Goal: Task Accomplishment & Management: Use online tool/utility

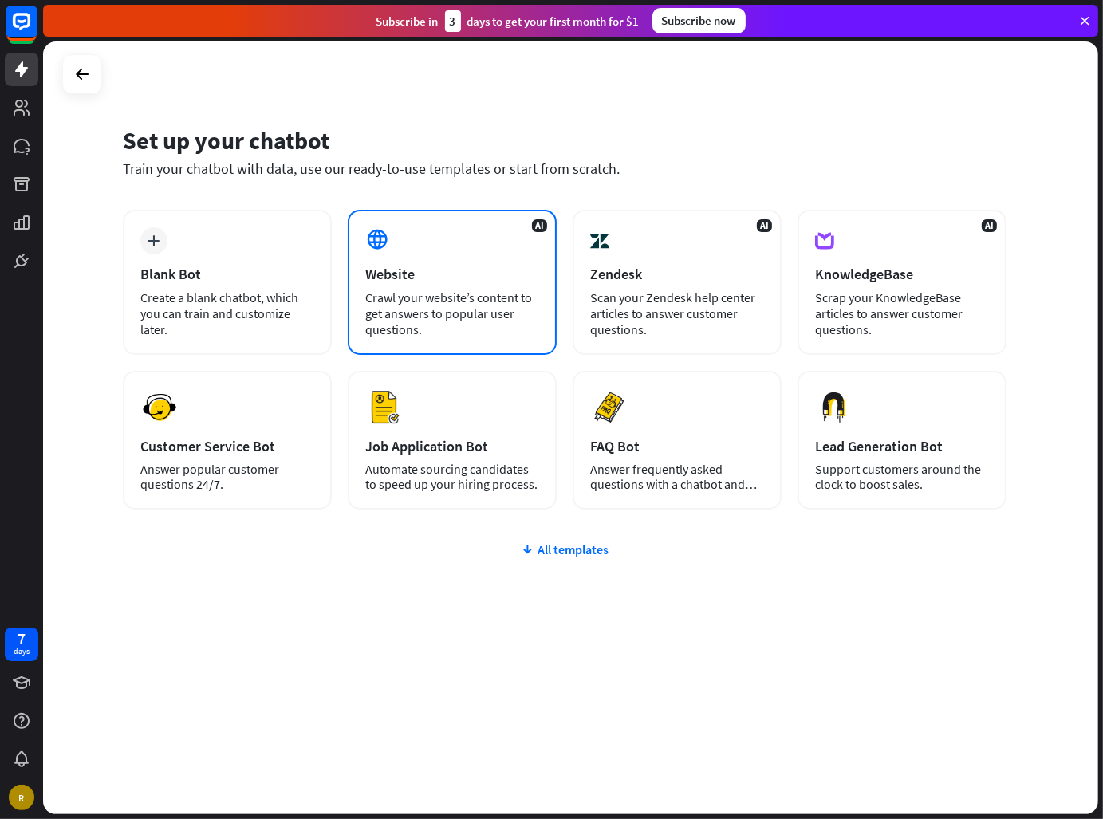
click at [446, 314] on div "Crawl your website’s content to get answers to popular user questions." at bounding box center [452, 313] width 174 height 48
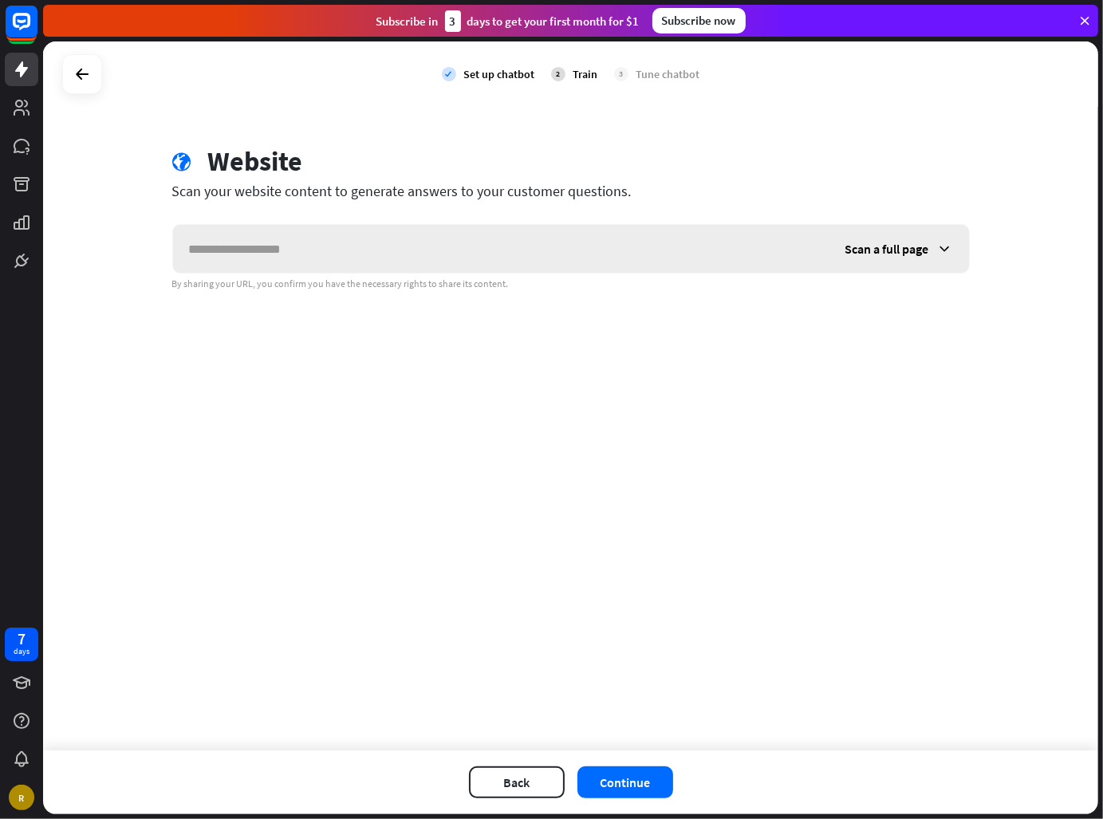
click at [943, 254] on icon at bounding box center [945, 249] width 16 height 16
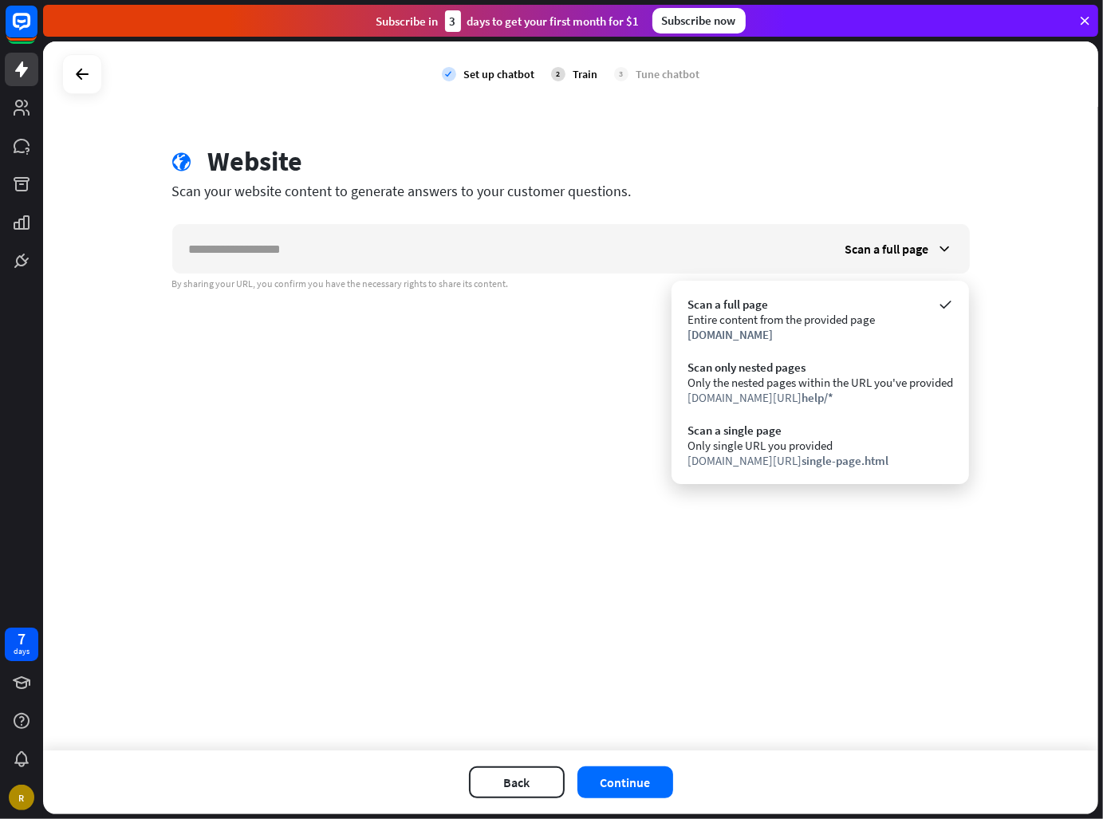
click at [336, 395] on div "check Set up chatbot 2 Train 3 Tune chatbot globe Website Scan your website con…" at bounding box center [570, 395] width 1055 height 709
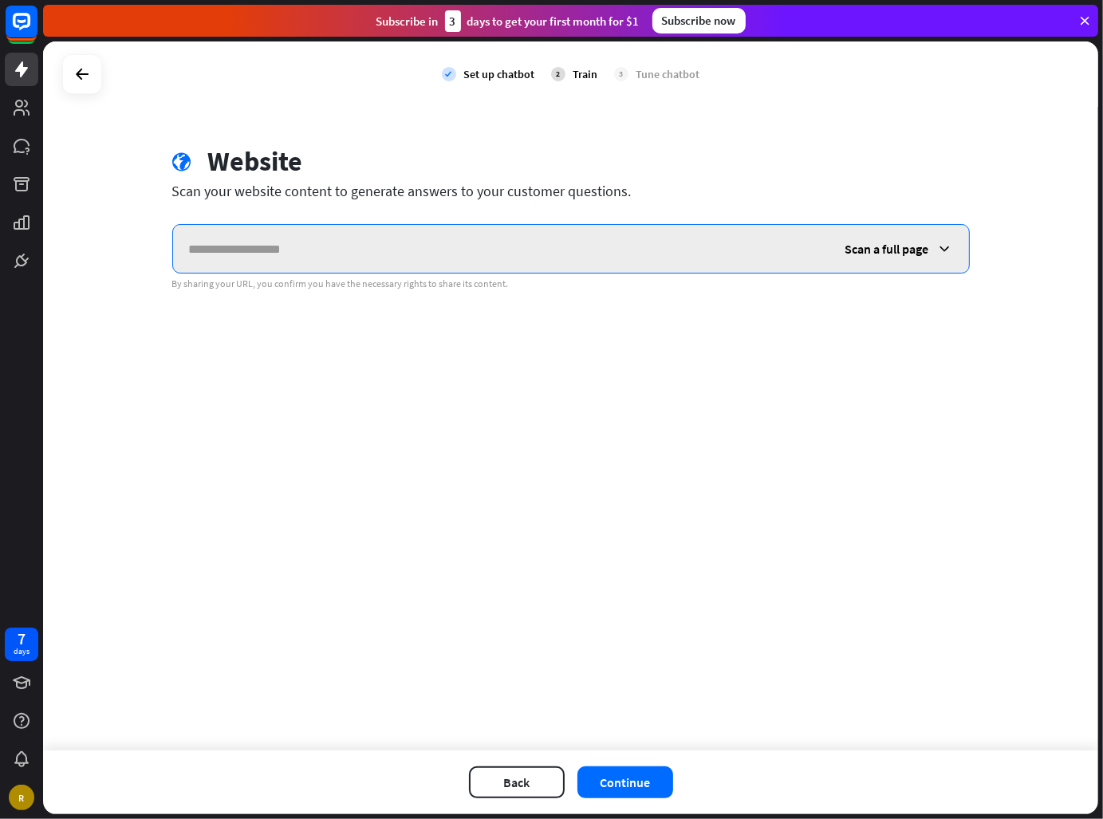
click at [596, 229] on input "text" at bounding box center [501, 249] width 656 height 48
paste input "**********"
type input "**********"
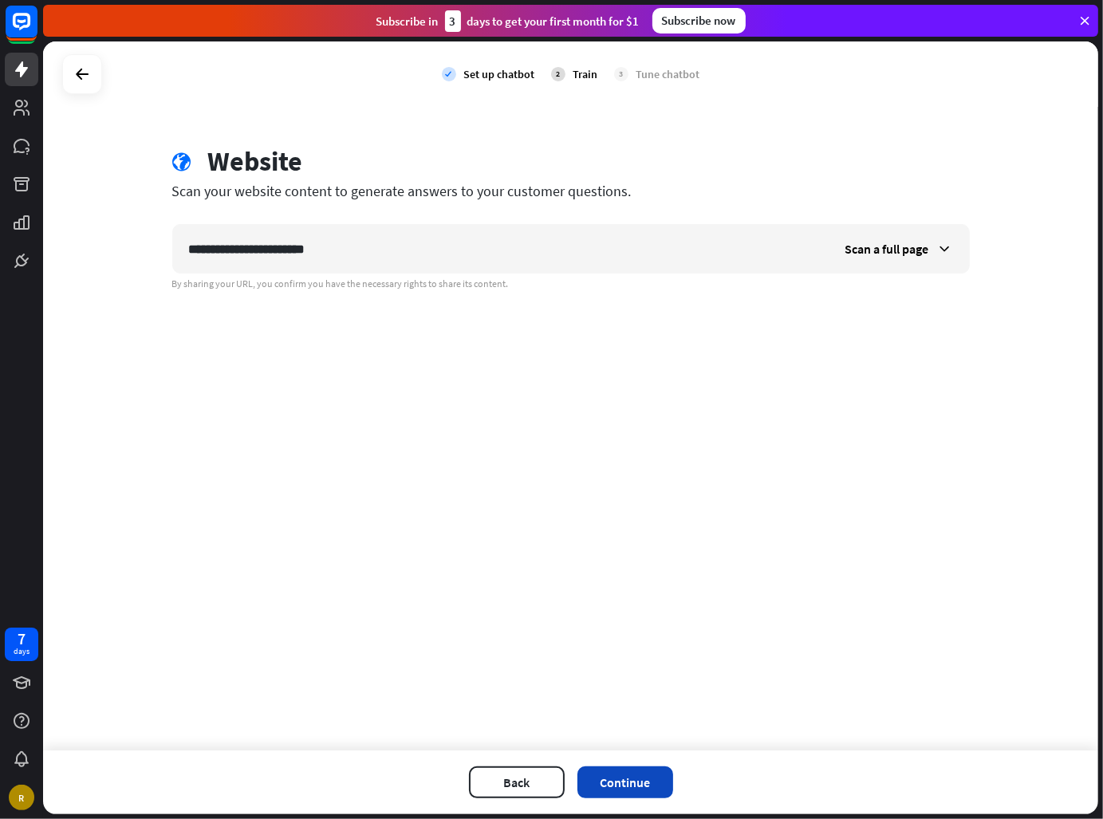
click at [659, 781] on button "Continue" at bounding box center [625, 782] width 96 height 32
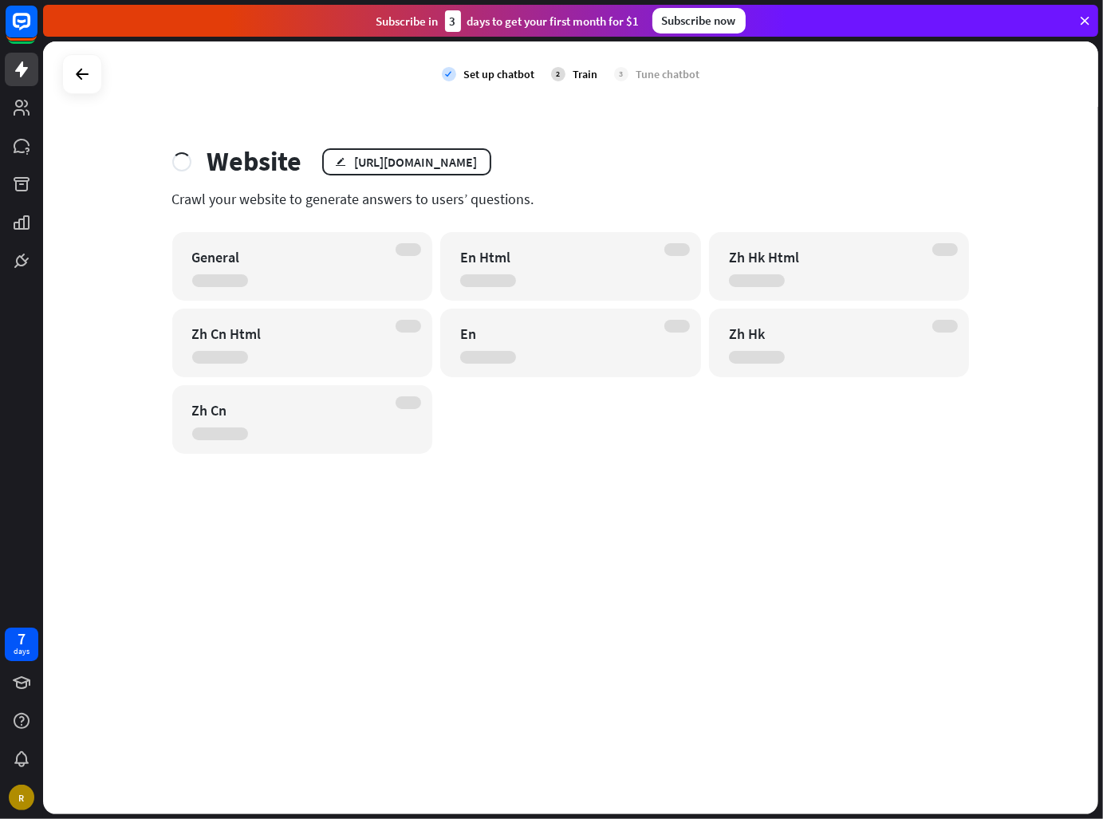
click at [576, 297] on div "En Html" at bounding box center [570, 266] width 261 height 69
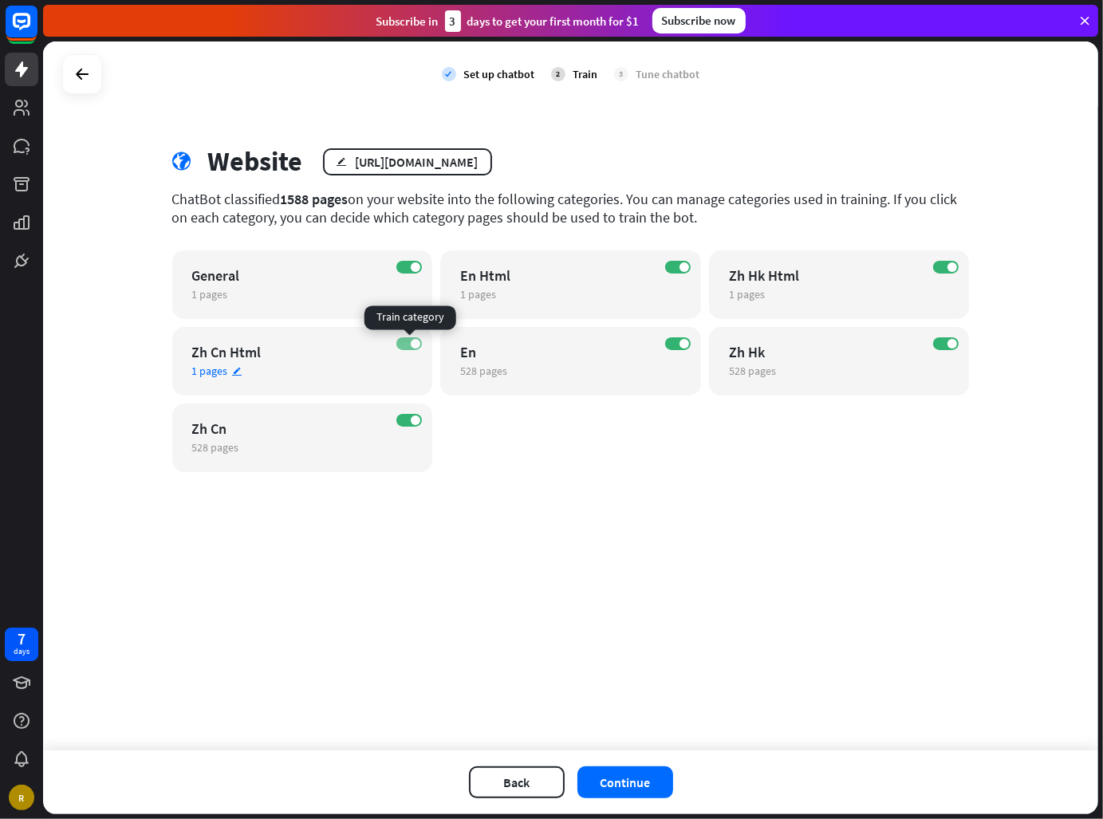
click at [419, 344] on span at bounding box center [416, 344] width 10 height 10
click at [408, 417] on label "ON" at bounding box center [409, 420] width 26 height 13
click at [957, 348] on label "ON" at bounding box center [946, 343] width 26 height 13
click at [947, 263] on label "ON" at bounding box center [946, 267] width 26 height 13
click at [947, 348] on label "OFF" at bounding box center [946, 343] width 26 height 13
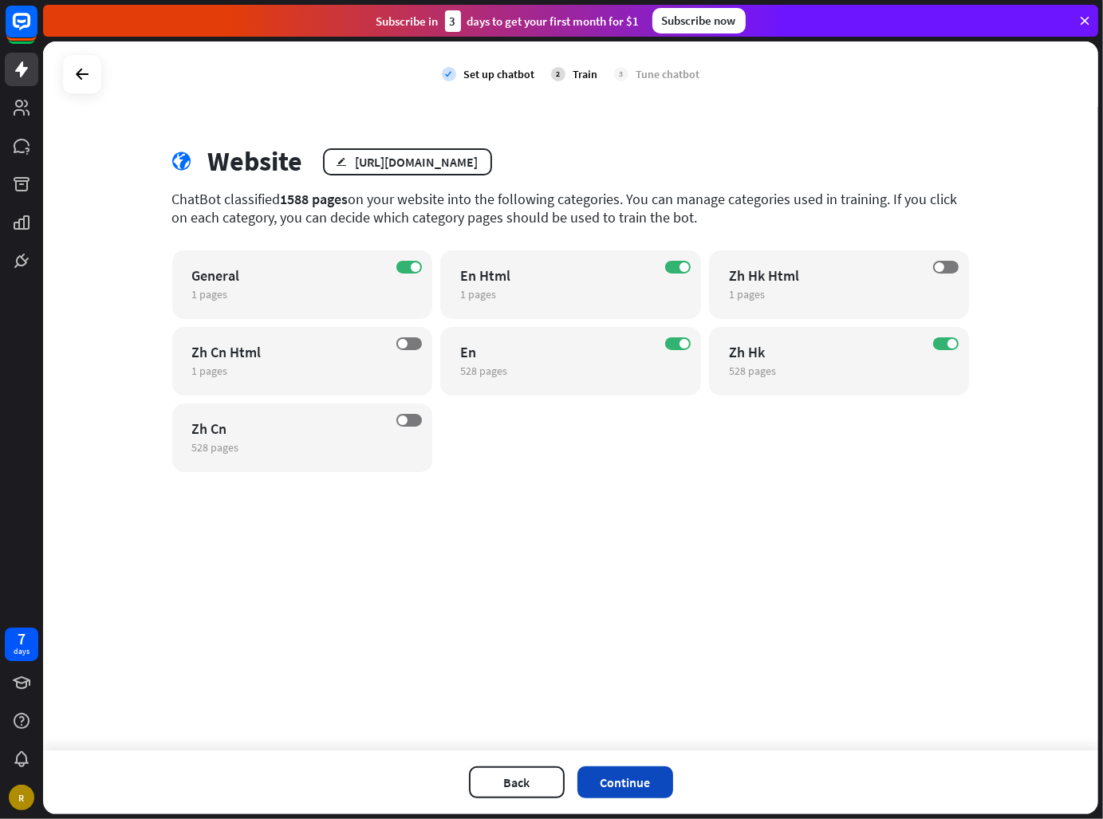
click at [652, 788] on button "Continue" at bounding box center [625, 782] width 96 height 32
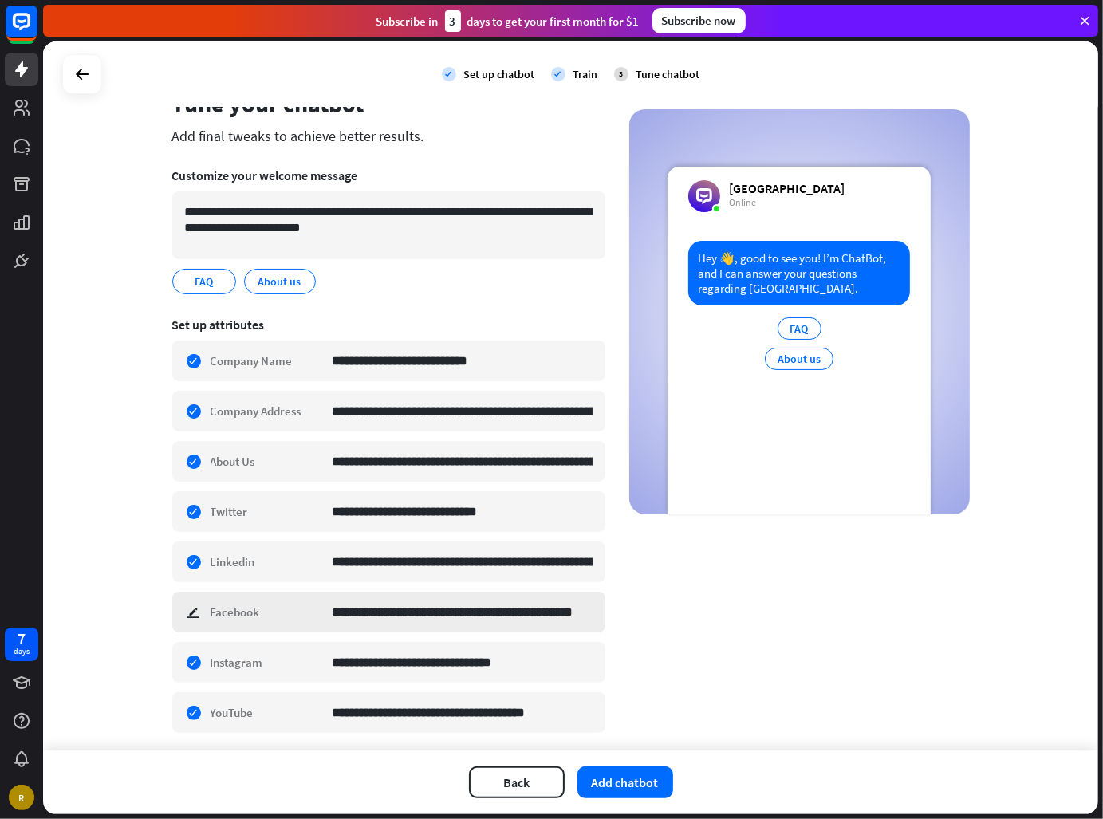
scroll to position [104, 0]
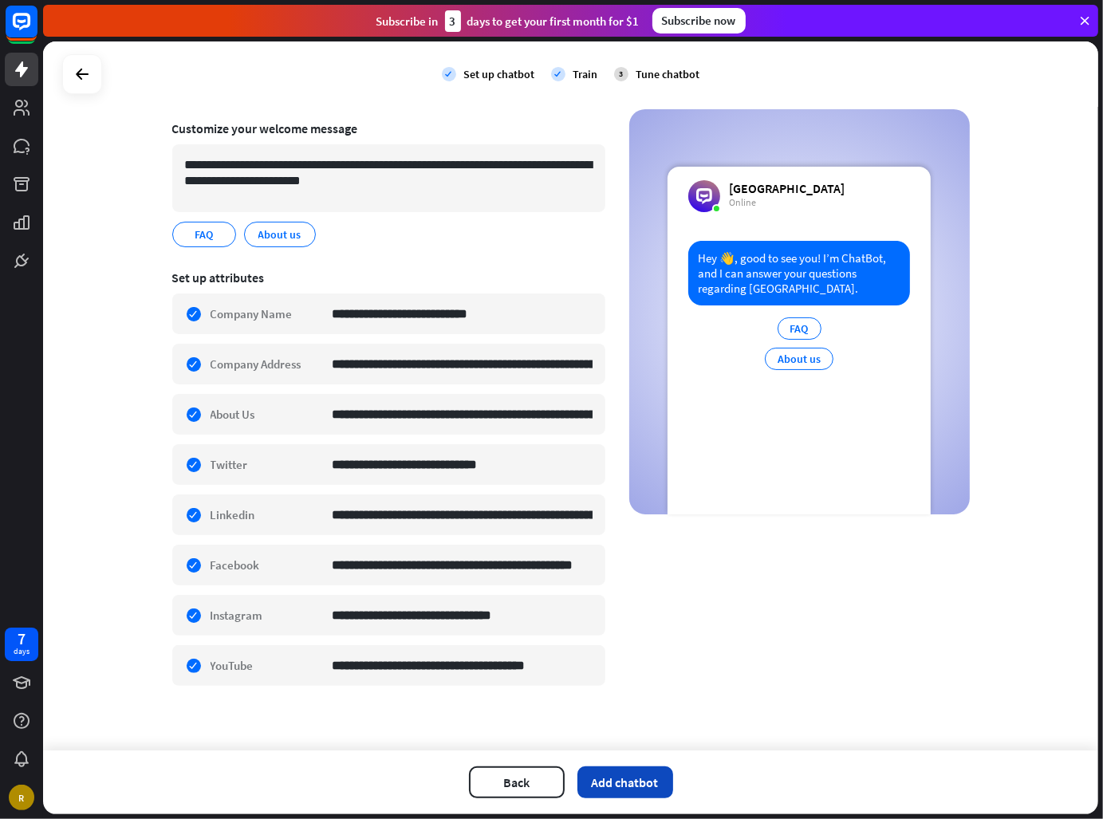
click at [652, 772] on button "Add chatbot" at bounding box center [625, 782] width 96 height 32
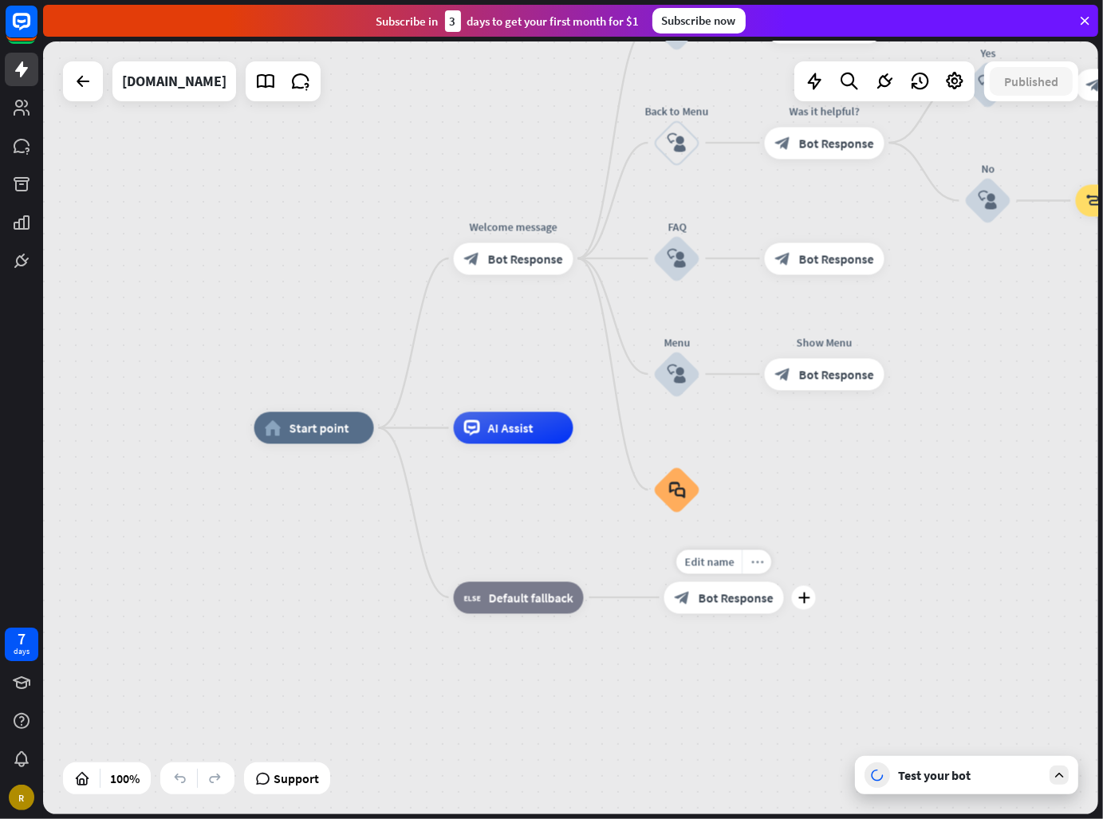
drag, startPoint x: 812, startPoint y: 458, endPoint x: 757, endPoint y: 558, distance: 113.4
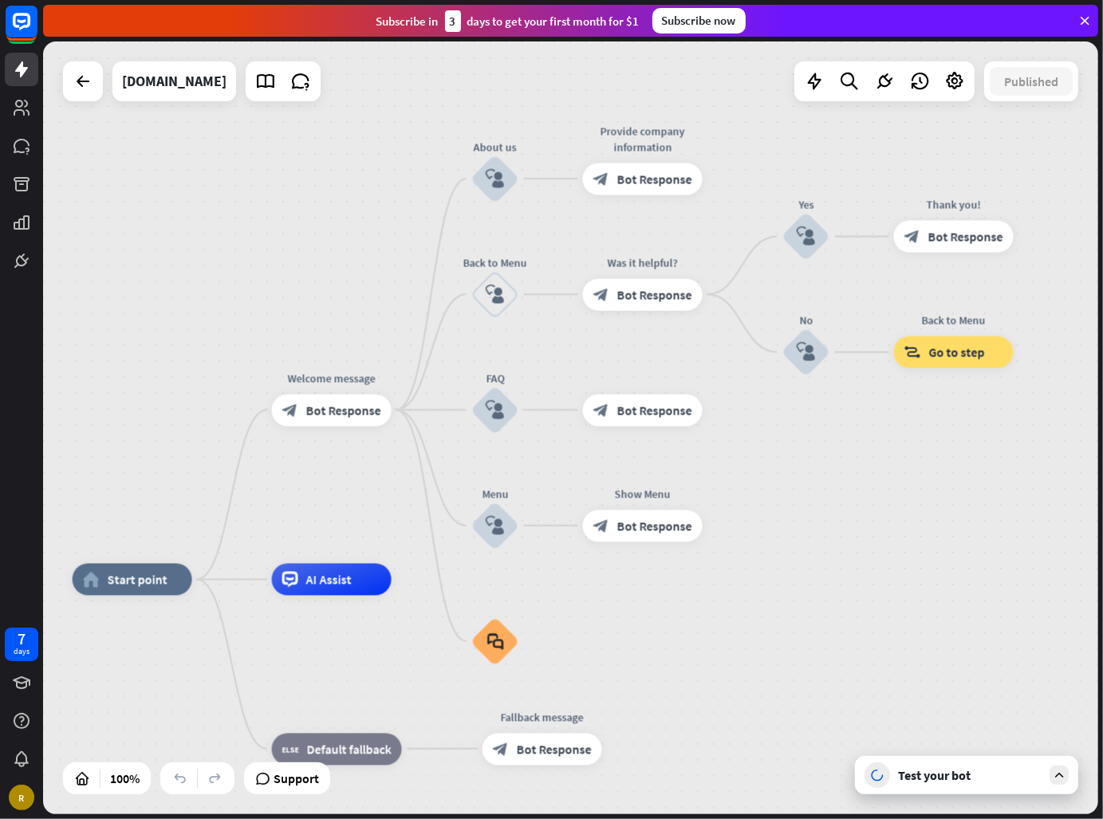
drag, startPoint x: 861, startPoint y: 502, endPoint x: 693, endPoint y: 617, distance: 203.7
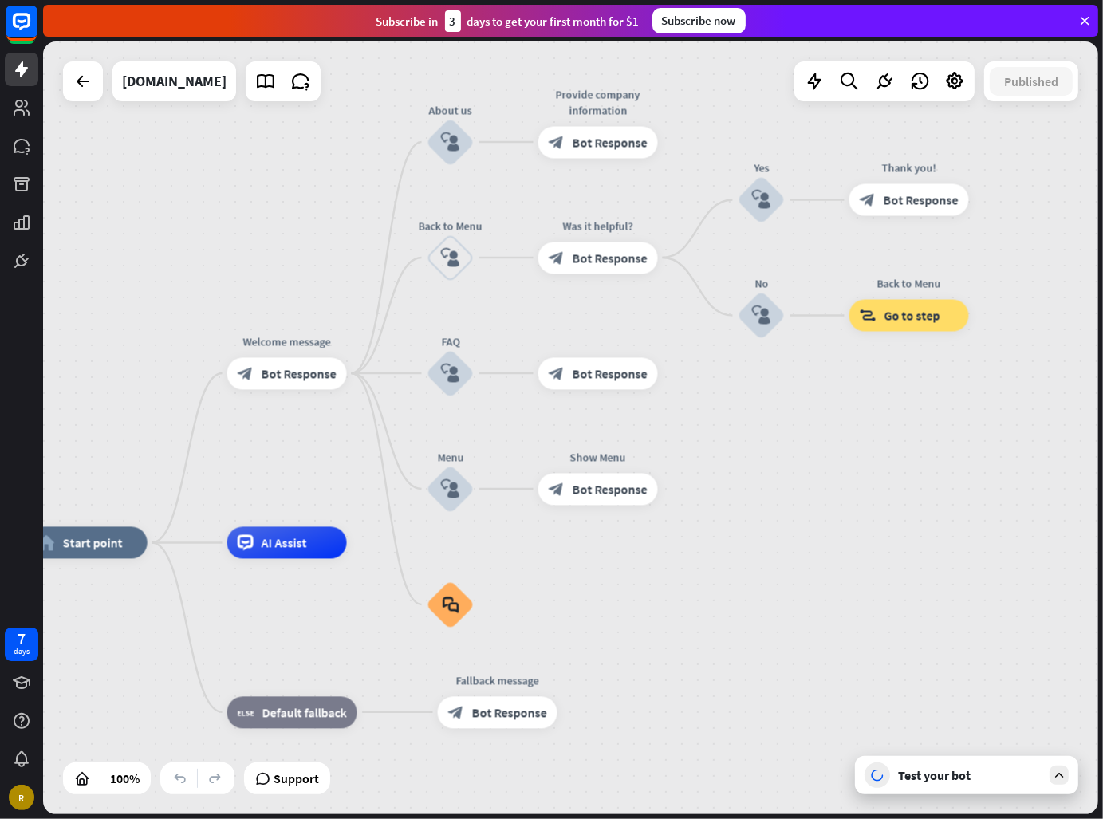
drag, startPoint x: 746, startPoint y: 607, endPoint x: 704, endPoint y: 608, distance: 42.3
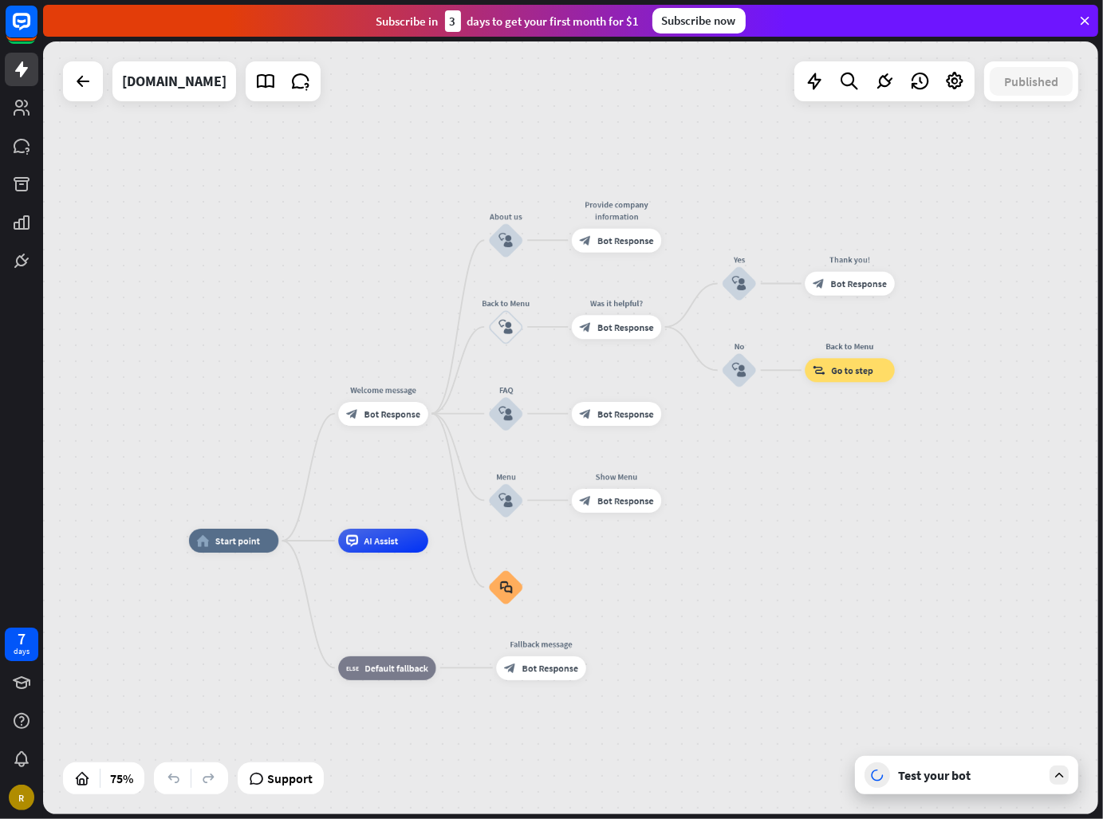
drag, startPoint x: 828, startPoint y: 449, endPoint x: 792, endPoint y: 389, distance: 70.1
click at [792, 391] on div "home_2 Start point Welcome message block_bot_response Bot Response About us blo…" at bounding box center [570, 427] width 1055 height 772
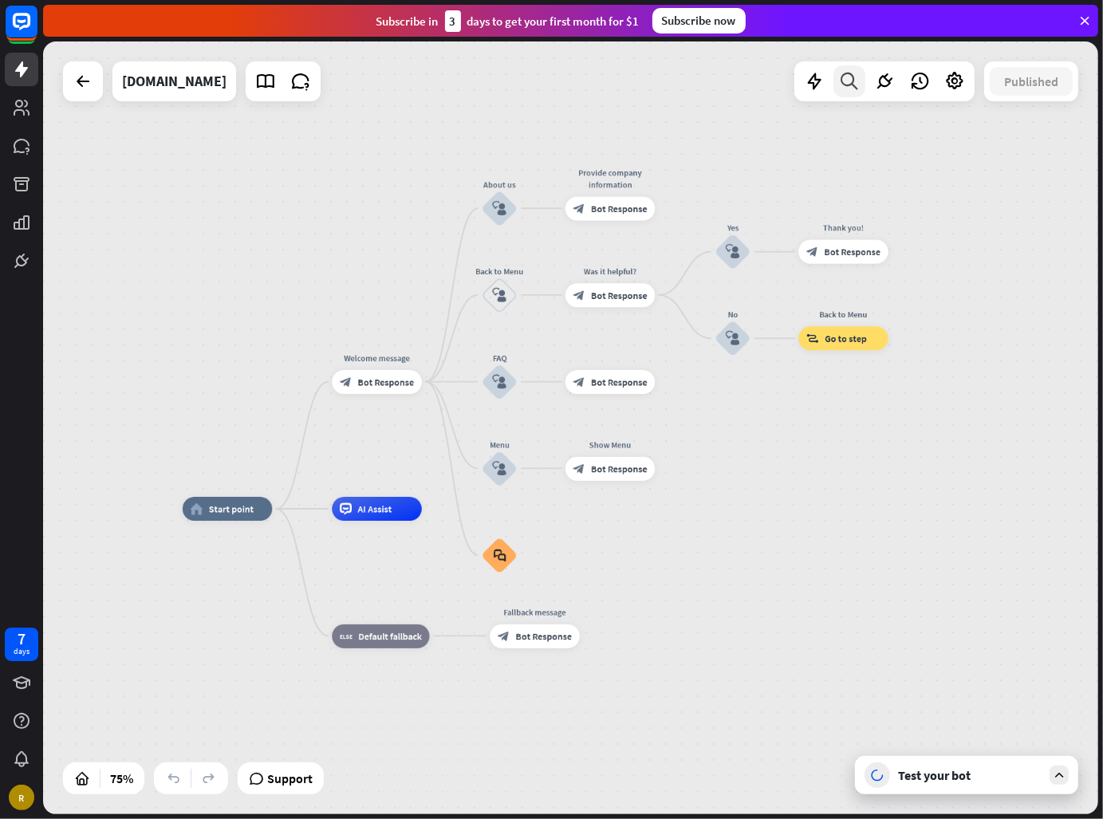
click at [863, 86] on div at bounding box center [849, 81] width 32 height 32
click at [1063, 780] on icon at bounding box center [1059, 775] width 14 height 14
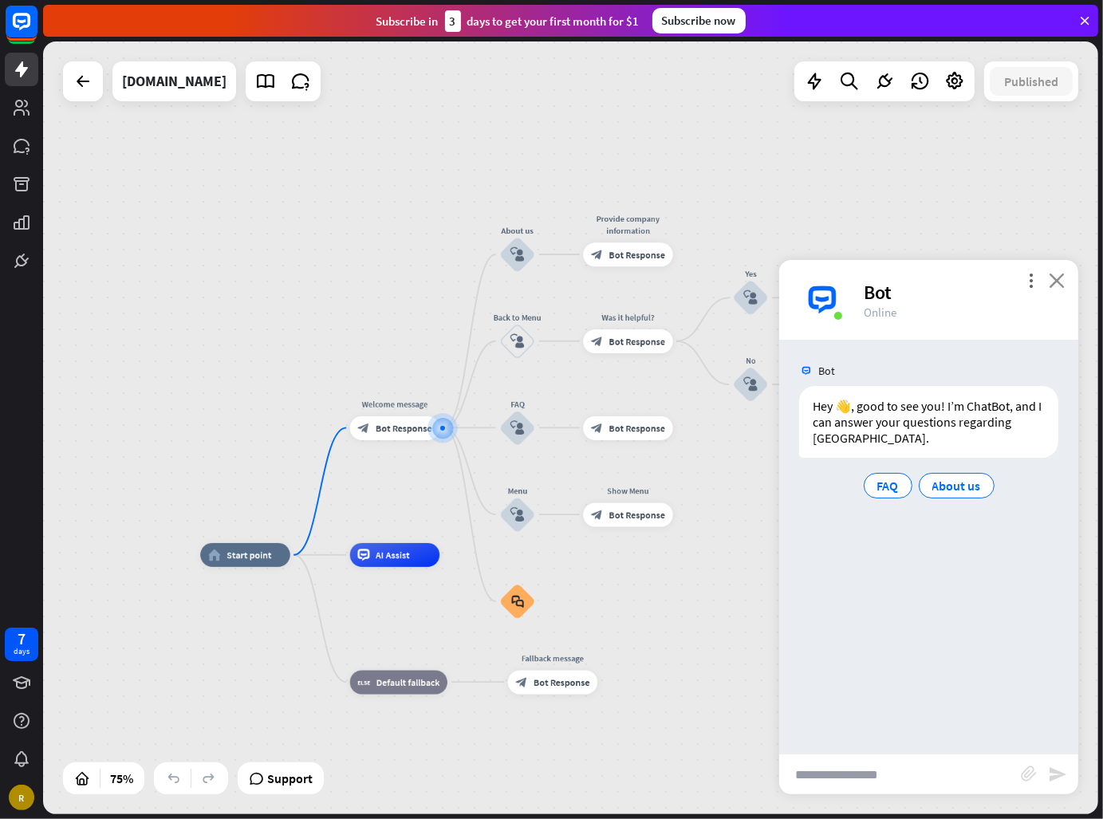
click at [1053, 280] on icon "close" at bounding box center [1056, 280] width 16 height 15
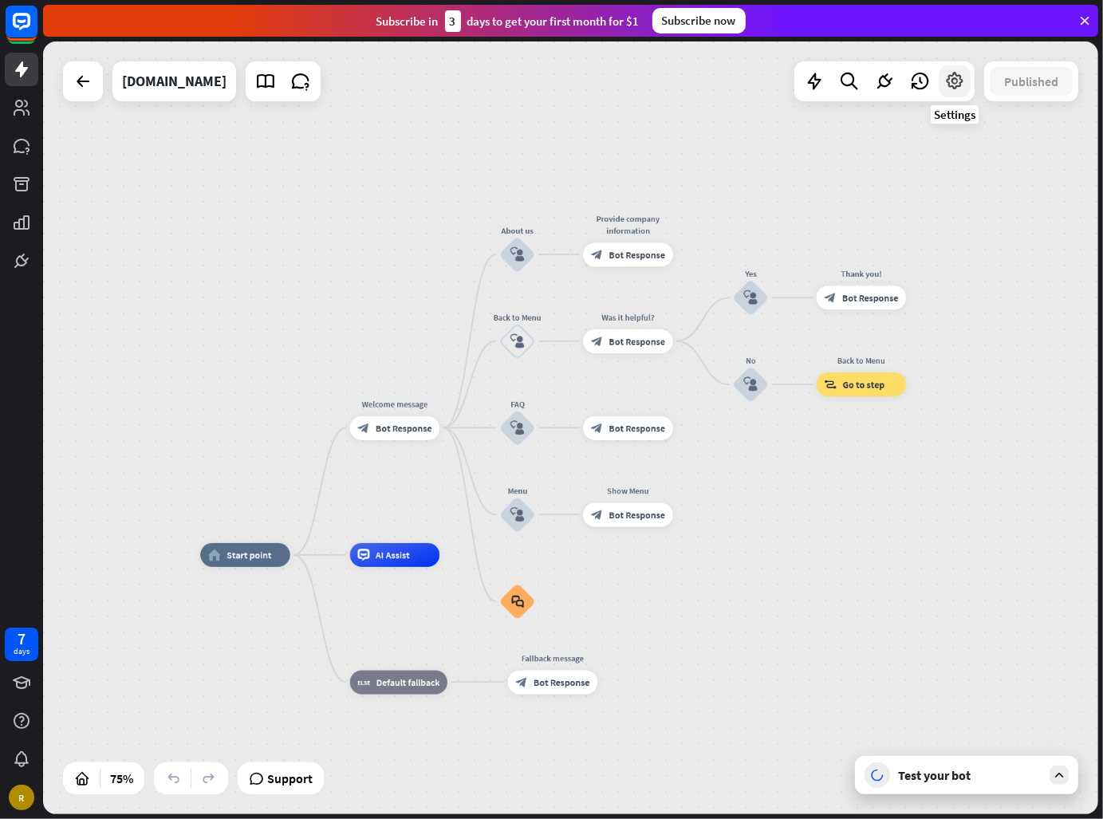
click at [960, 92] on div at bounding box center [954, 81] width 32 height 32
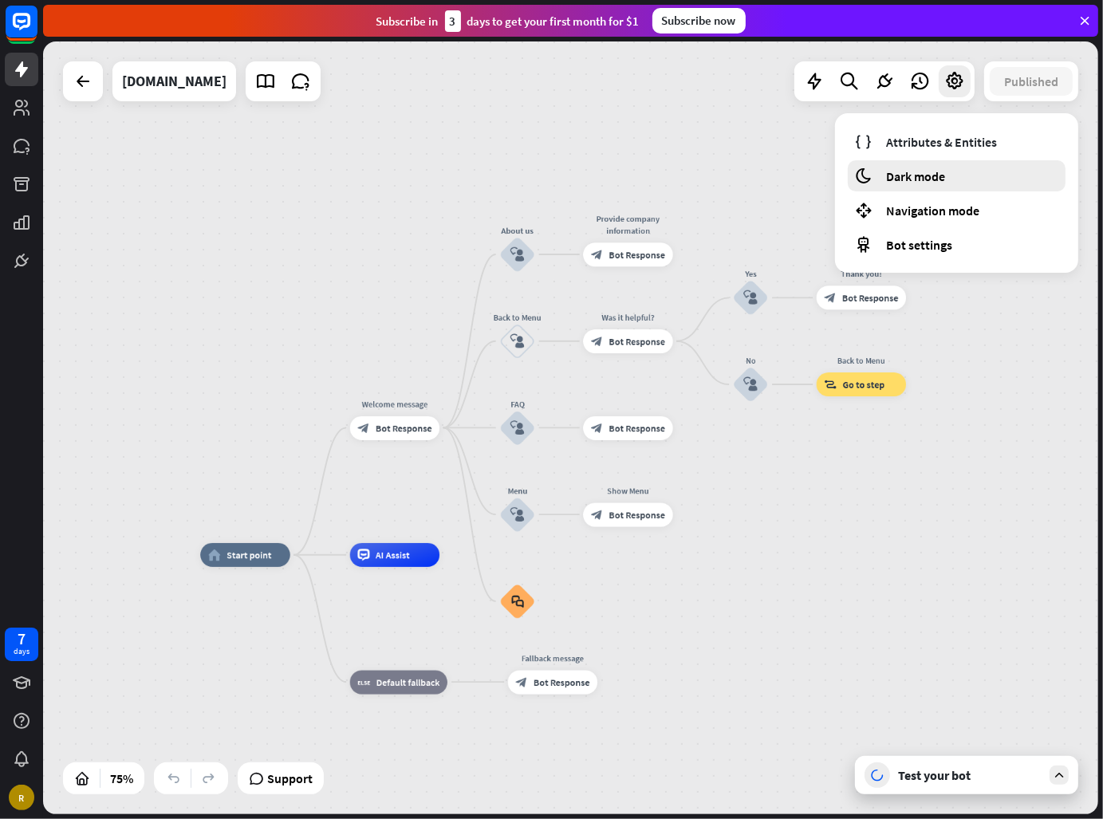
click at [961, 180] on div "moon Dark mode" at bounding box center [956, 175] width 218 height 31
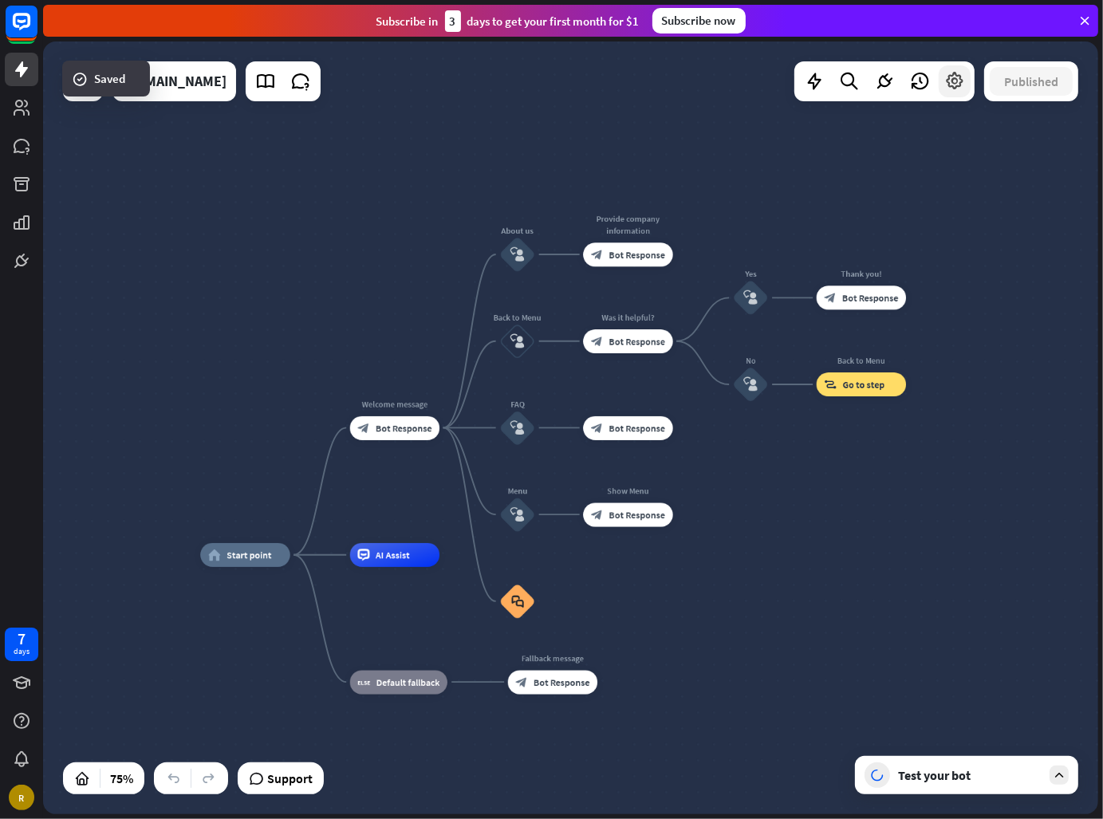
click at [957, 93] on div at bounding box center [954, 81] width 32 height 32
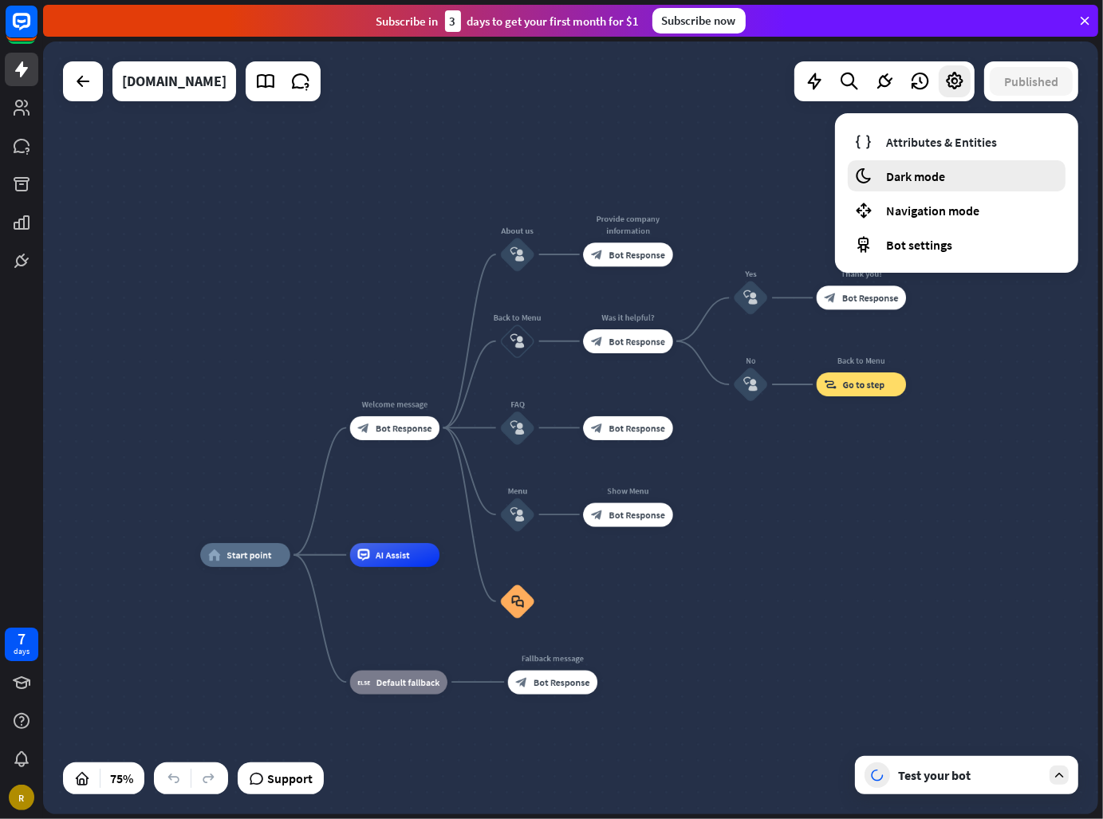
click at [964, 169] on div "moon Dark mode" at bounding box center [956, 175] width 218 height 31
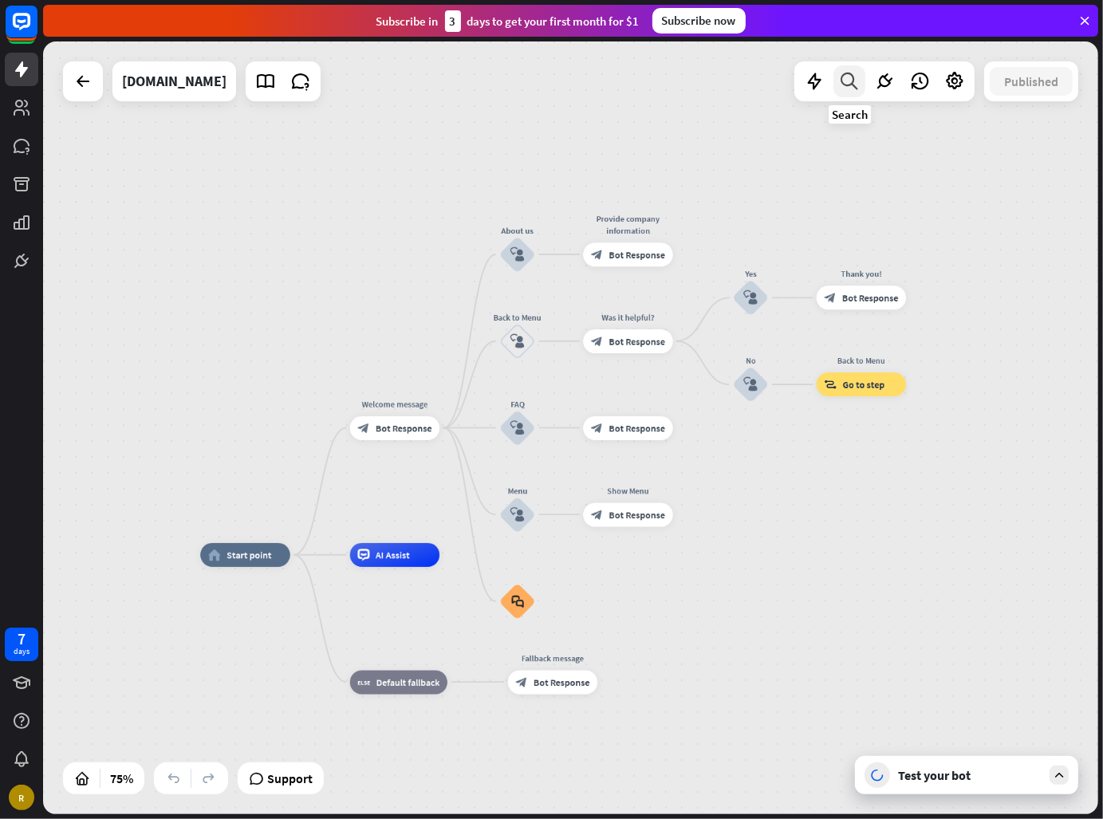
click at [861, 94] on div at bounding box center [849, 81] width 32 height 32
click at [859, 132] on input "text" at bounding box center [902, 133] width 351 height 40
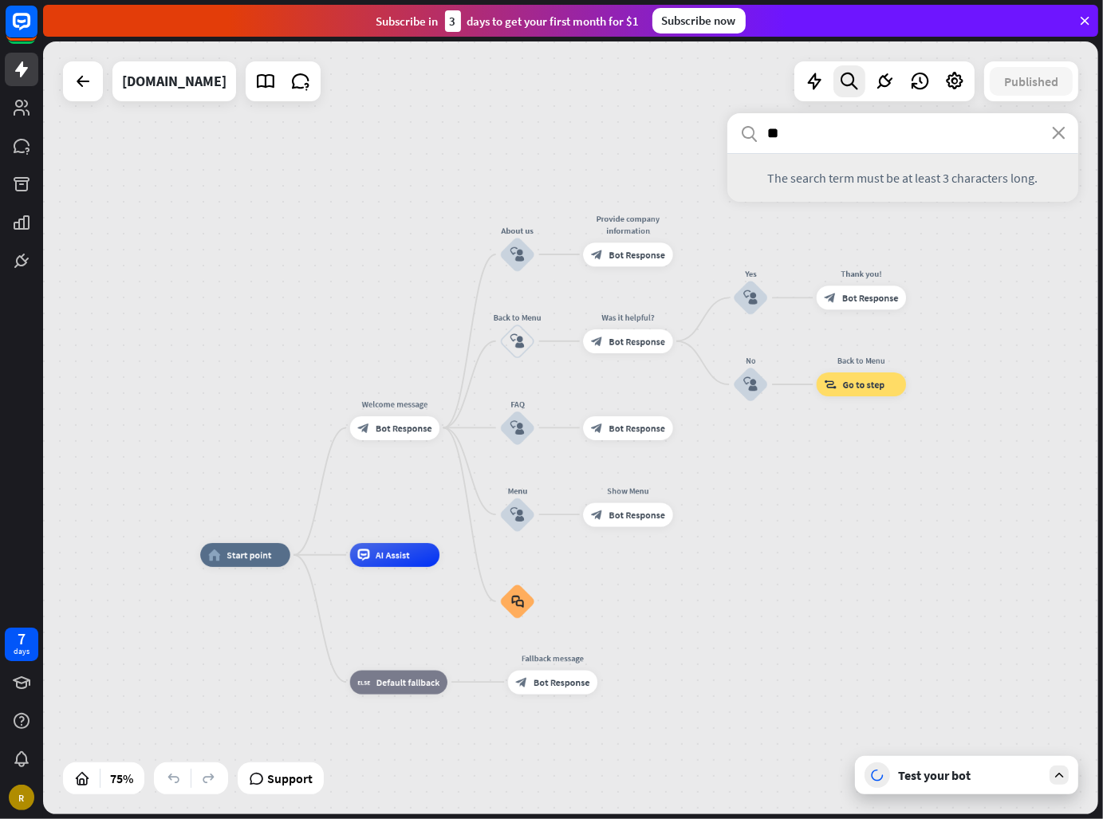
type input "*"
click at [250, 92] on link at bounding box center [266, 81] width 32 height 32
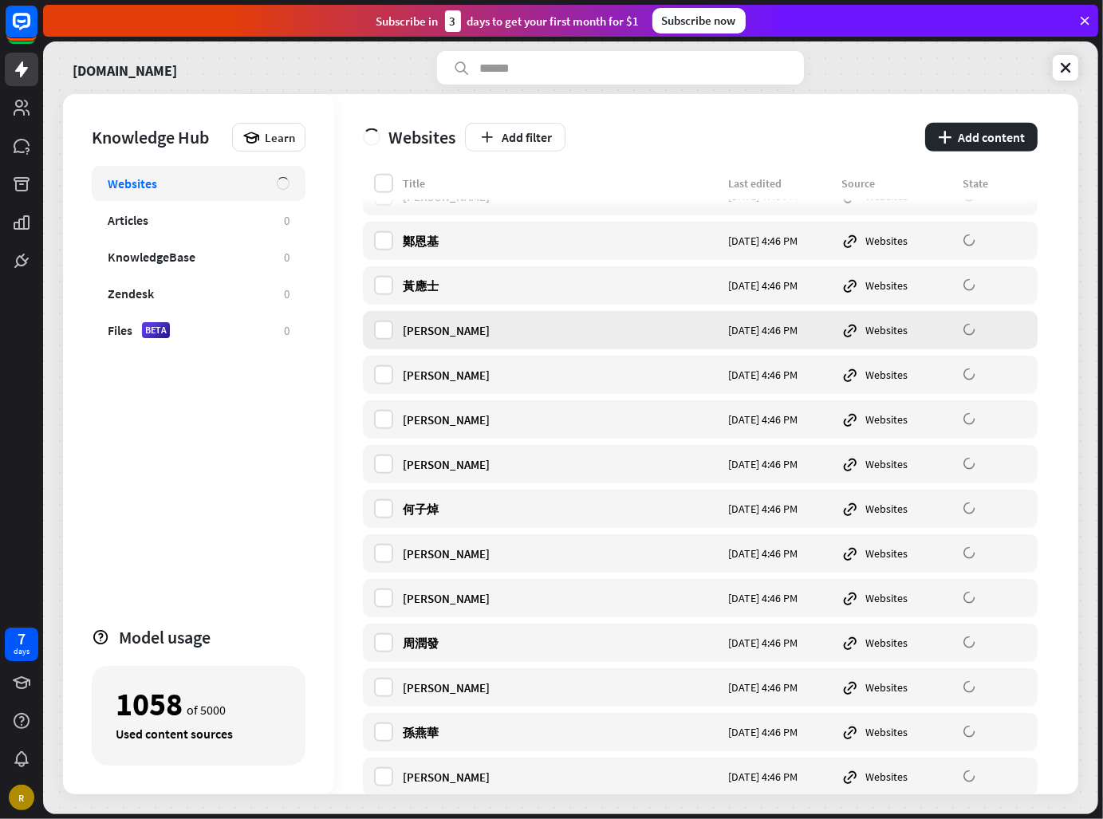
scroll to position [12516, 0]
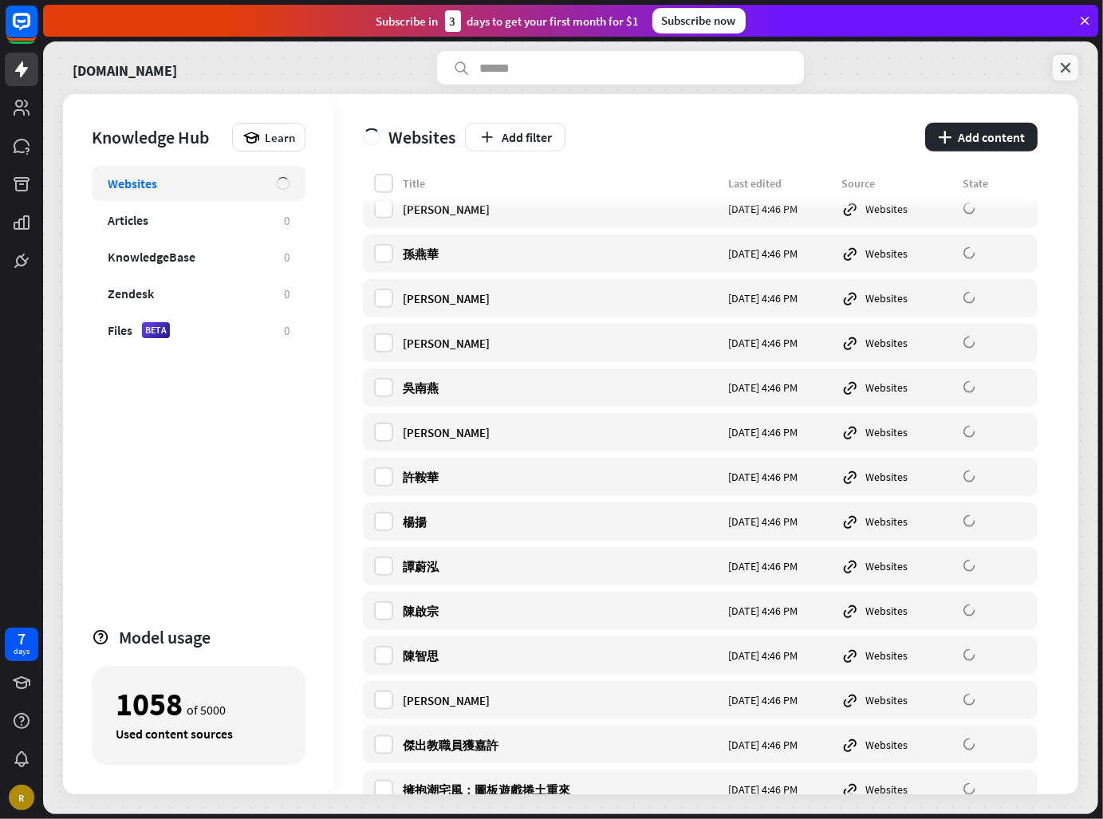
click at [1063, 77] on link at bounding box center [1065, 68] width 26 height 26
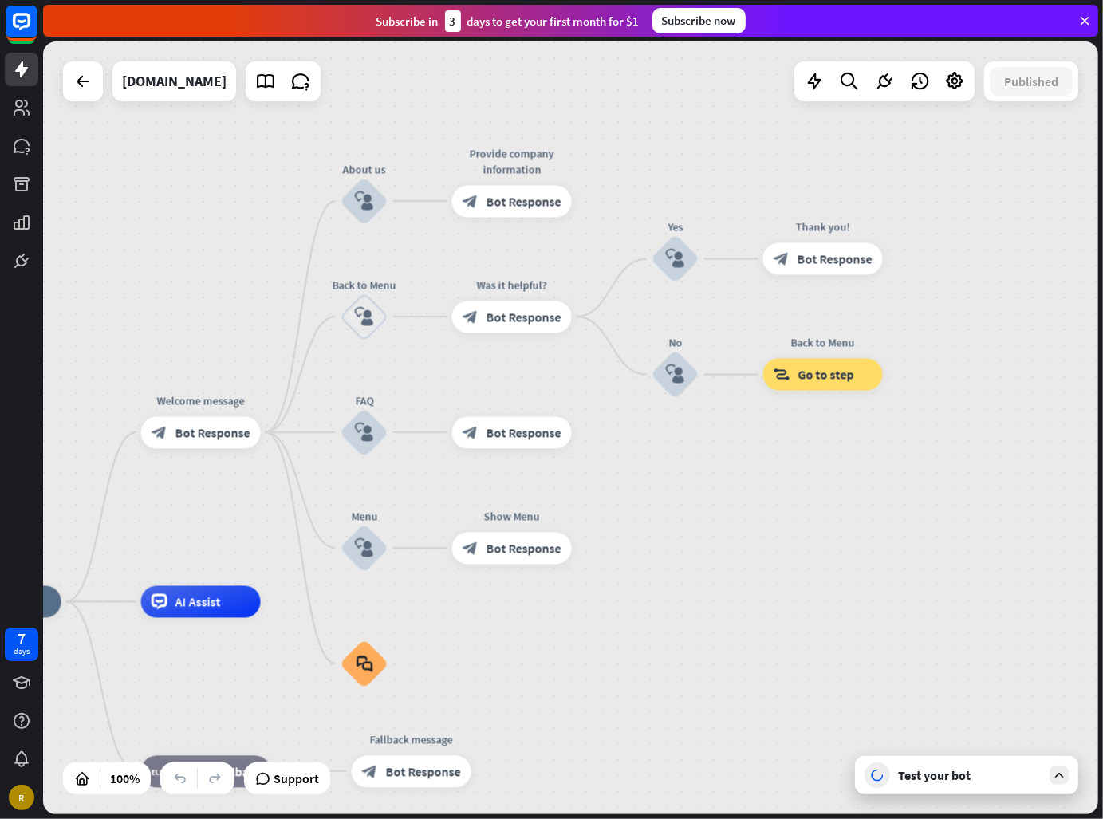
drag, startPoint x: 976, startPoint y: 320, endPoint x: 677, endPoint y: 505, distance: 352.0
click at [664, 493] on div "home_2 Start point Welcome message block_bot_response Bot Response About us blo…" at bounding box center [570, 427] width 1055 height 772
click at [992, 788] on div "Test your bot" at bounding box center [966, 775] width 223 height 38
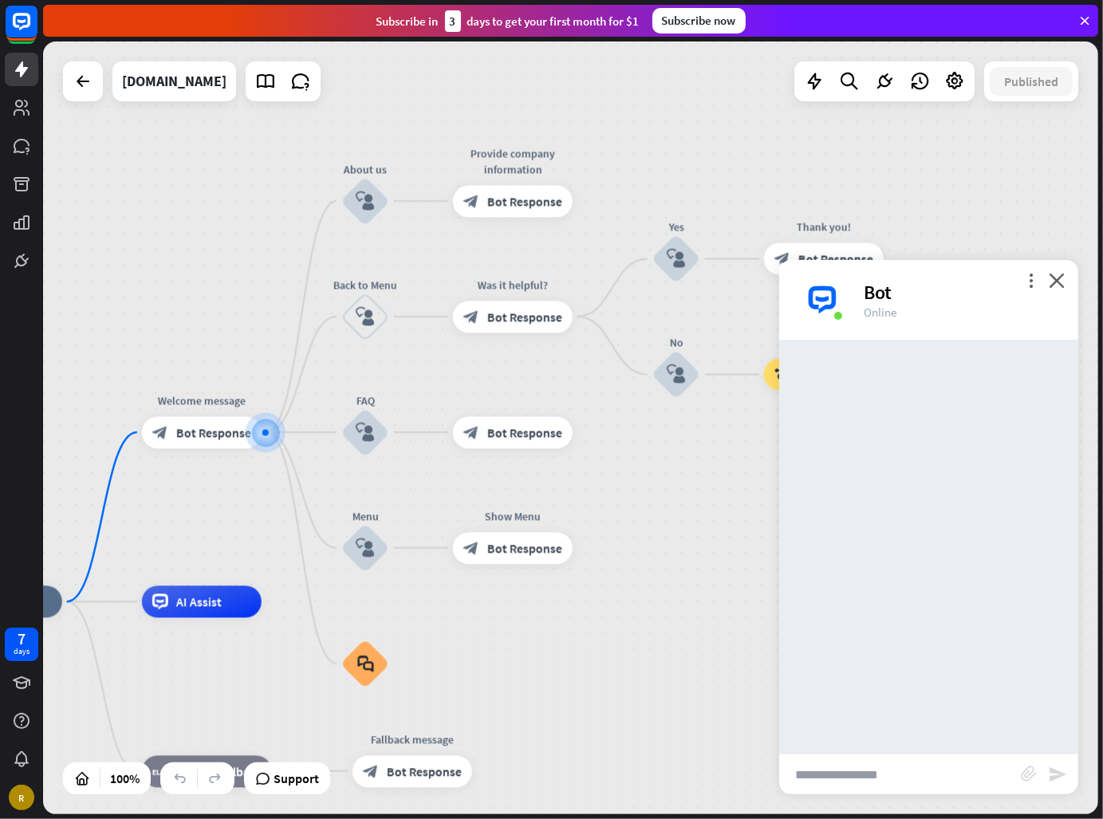
click at [952, 766] on input "text" at bounding box center [900, 774] width 242 height 40
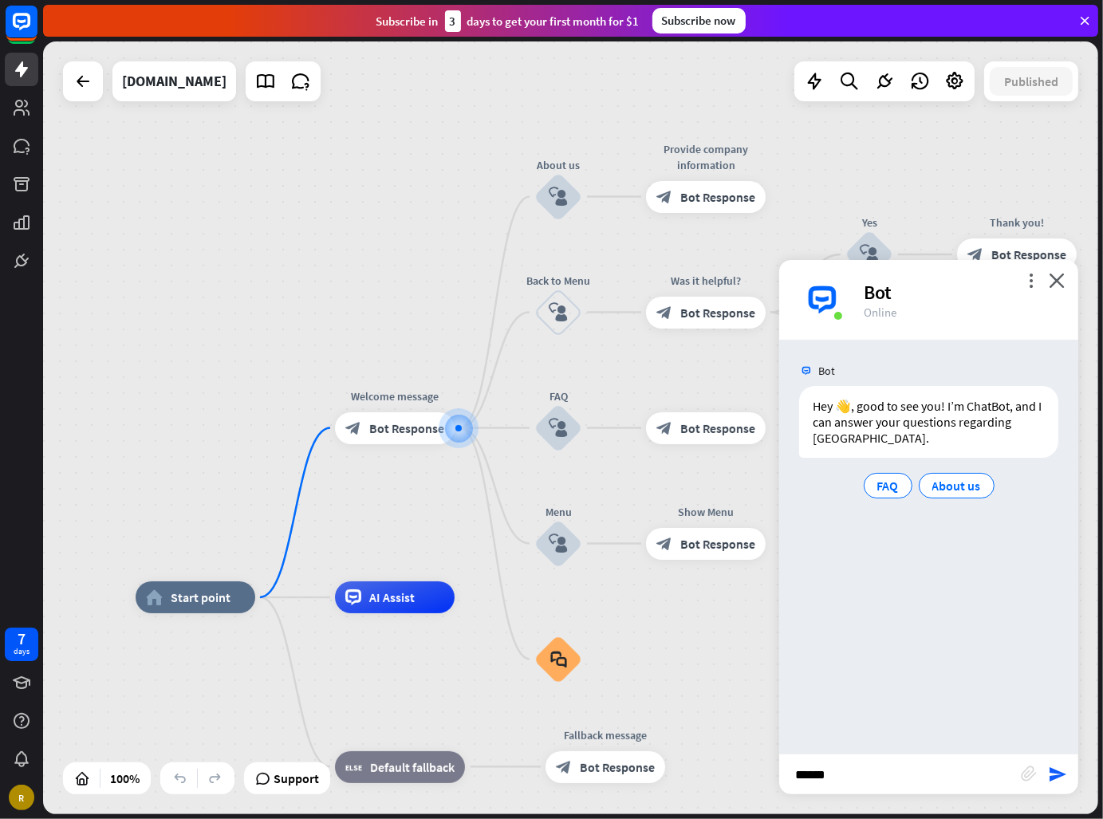
type input "******"
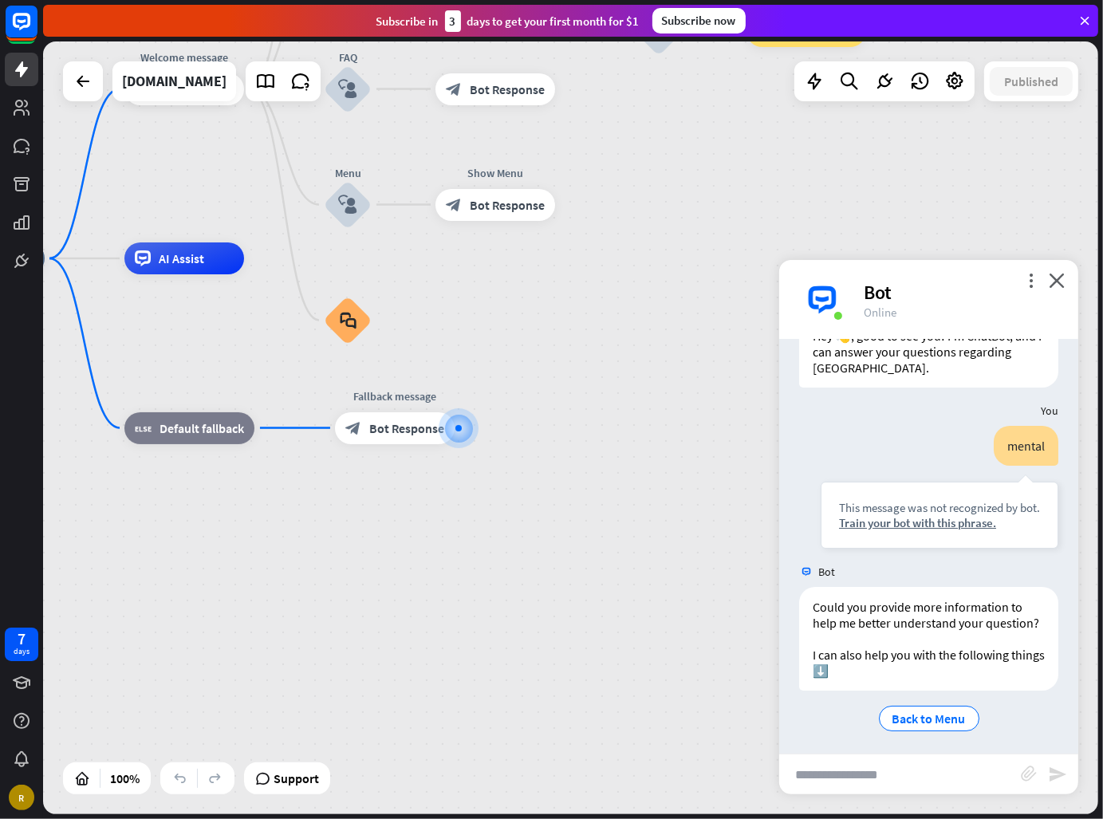
scroll to position [90, 0]
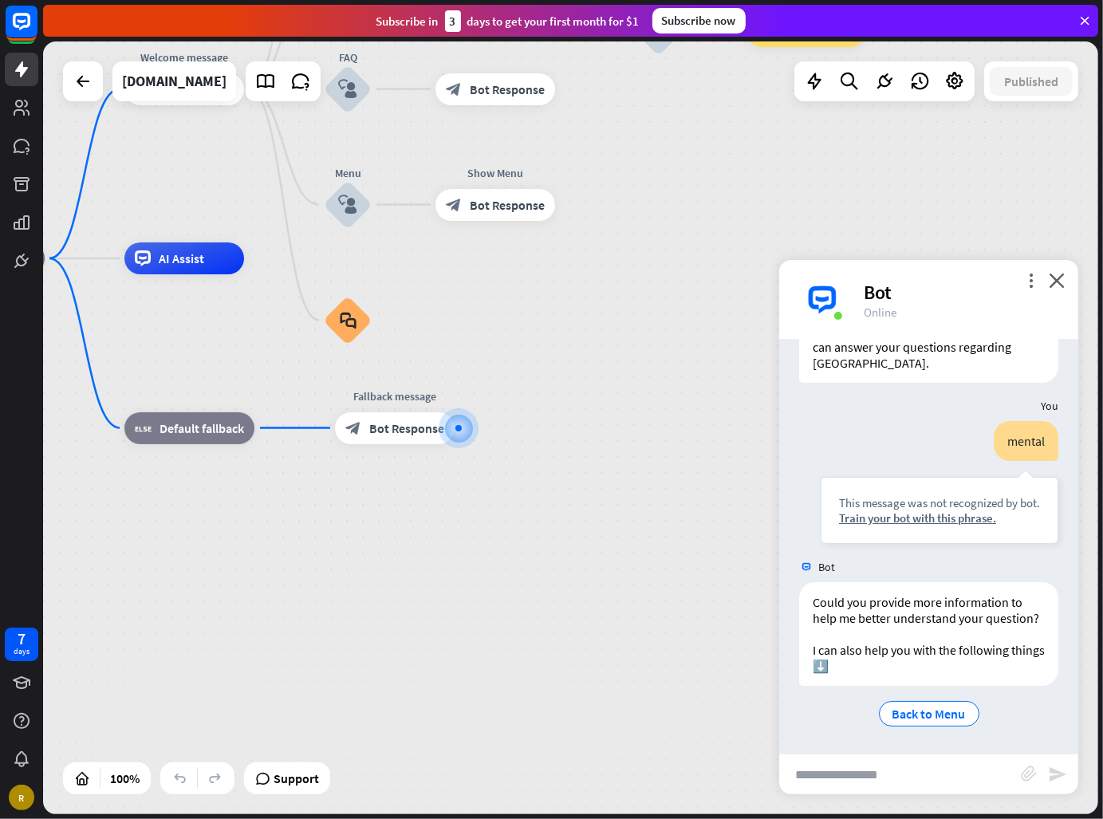
click at [953, 776] on input "text" at bounding box center [900, 774] width 242 height 40
type input "*"
type input "**********"
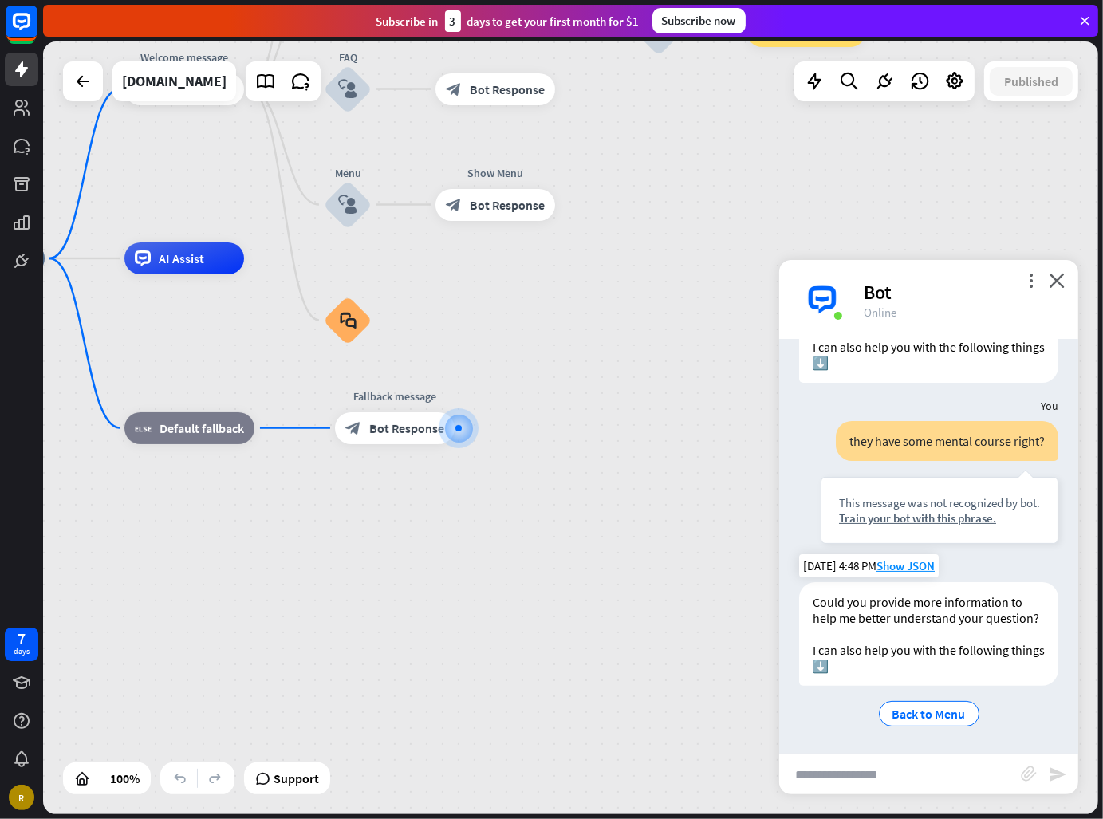
scroll to position [408, 0]
click at [916, 776] on input "text" at bounding box center [900, 774] width 242 height 40
click at [868, 769] on input "text" at bounding box center [900, 774] width 242 height 40
type input "**********"
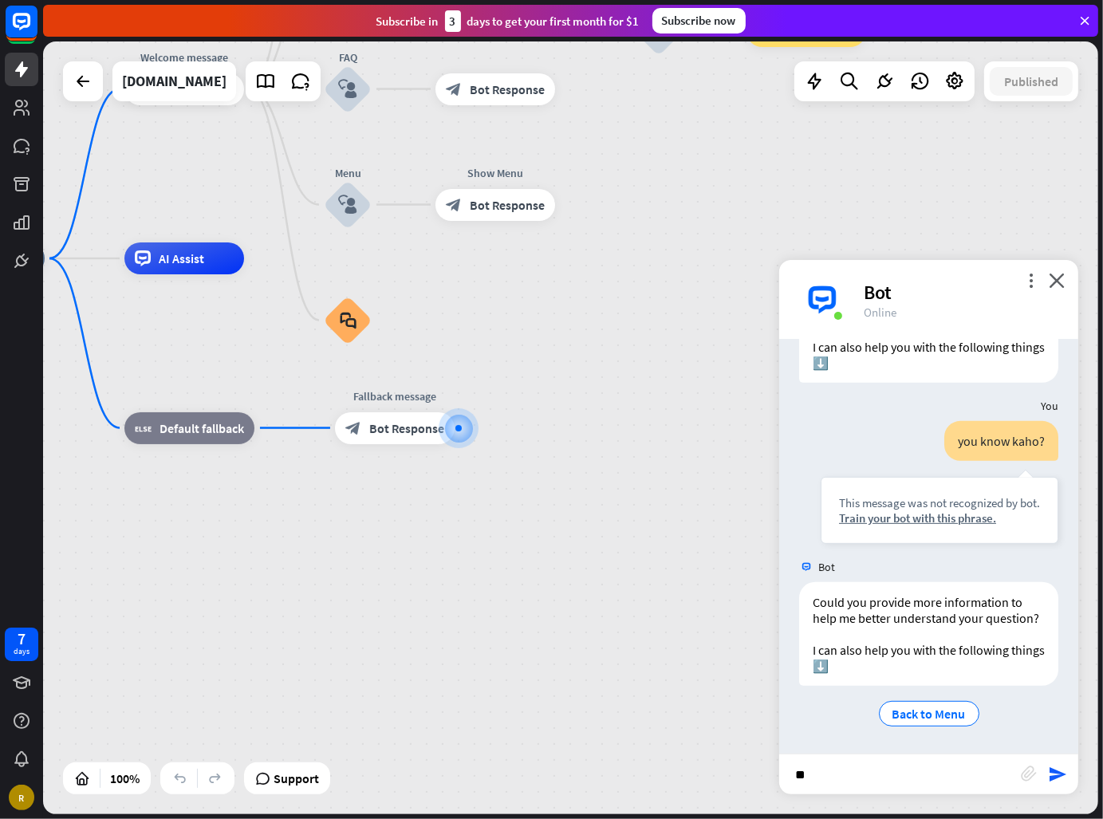
type input "*"
type input "**********"
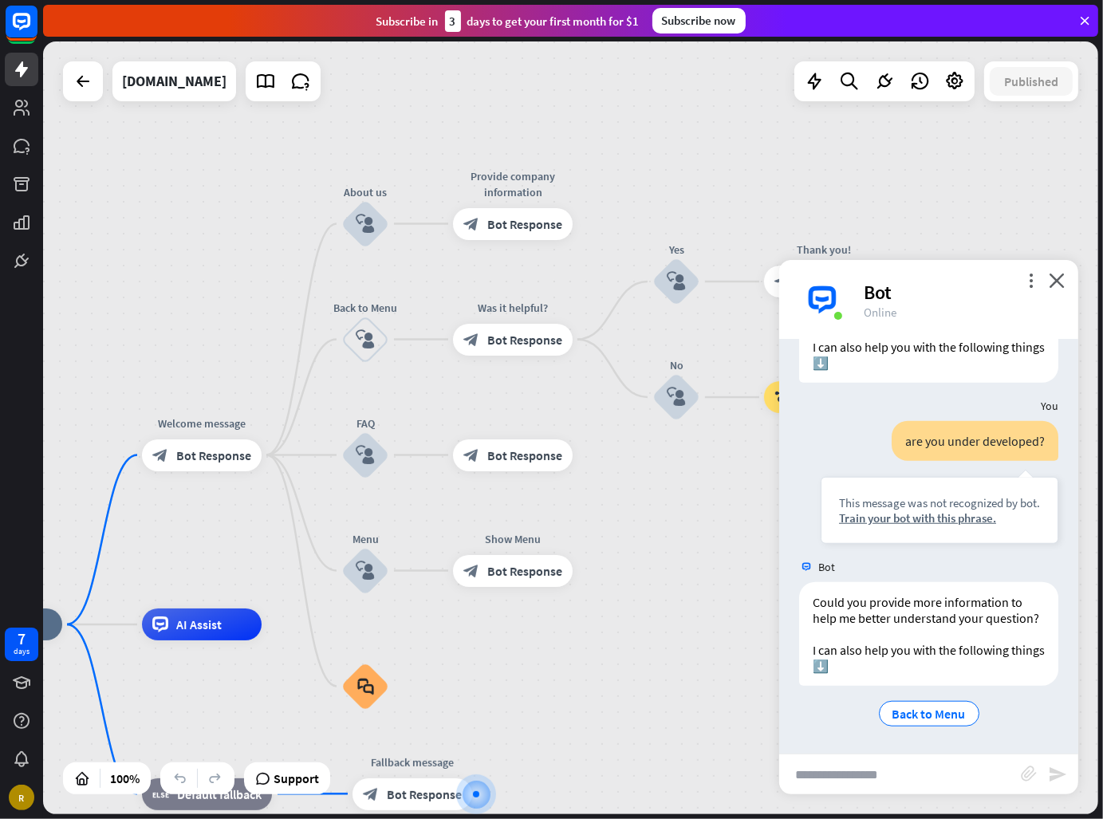
drag, startPoint x: 663, startPoint y: 303, endPoint x: 681, endPoint y: 669, distance: 366.3
click at [909, 785] on input "text" at bounding box center [900, 774] width 242 height 40
type input "*******"
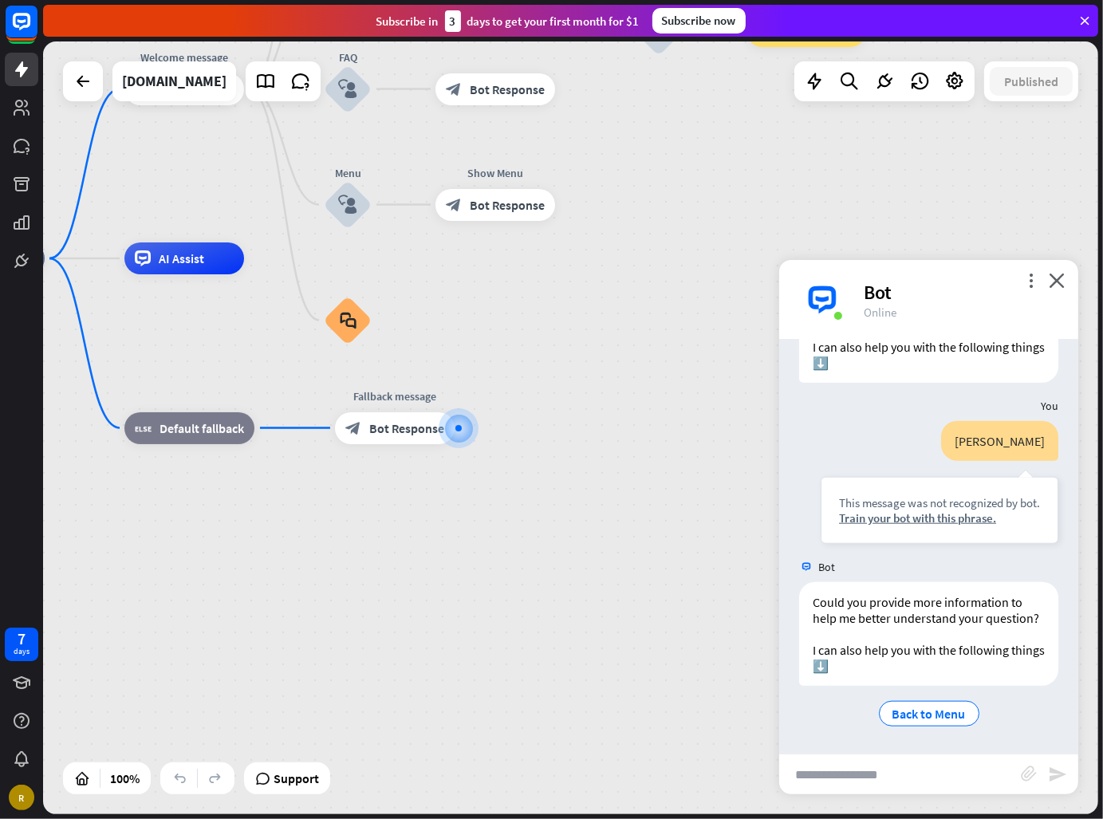
scroll to position [1683, 0]
type input "*"
type input "**********"
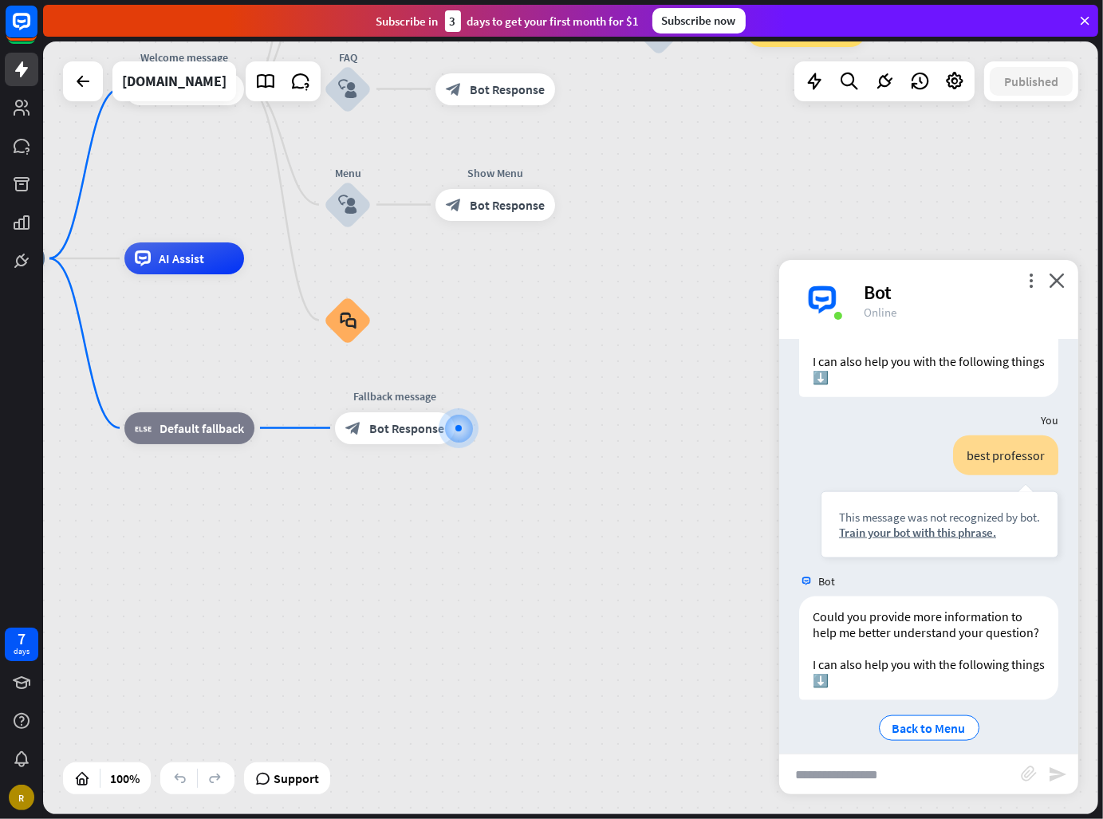
scroll to position [2002, 0]
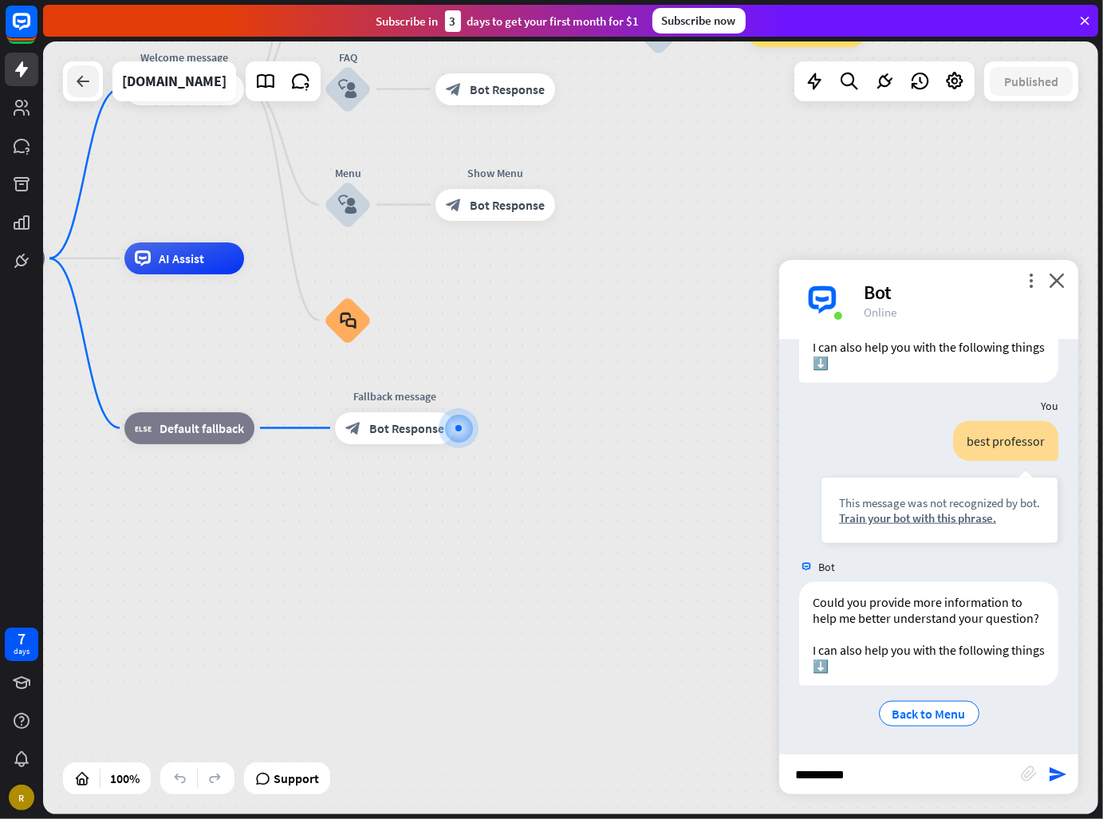
type input "**********"
click at [77, 81] on icon at bounding box center [82, 81] width 19 height 19
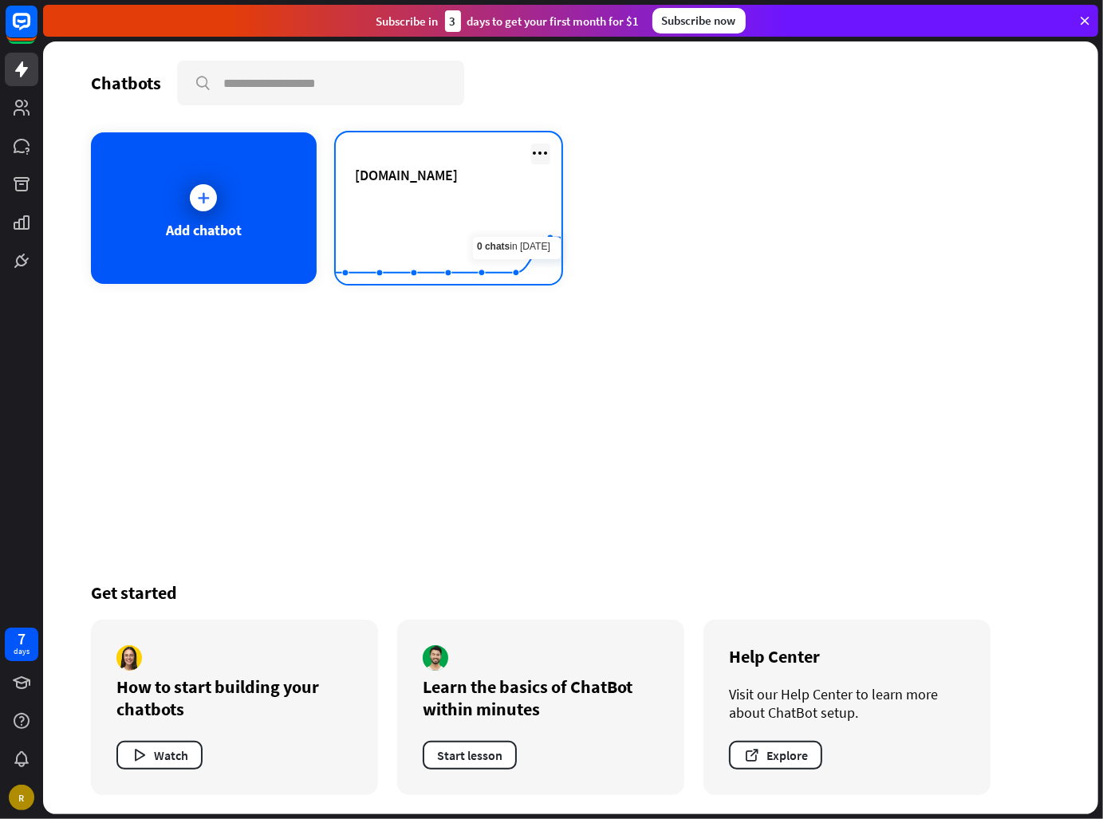
click at [533, 154] on icon at bounding box center [540, 152] width 19 height 19
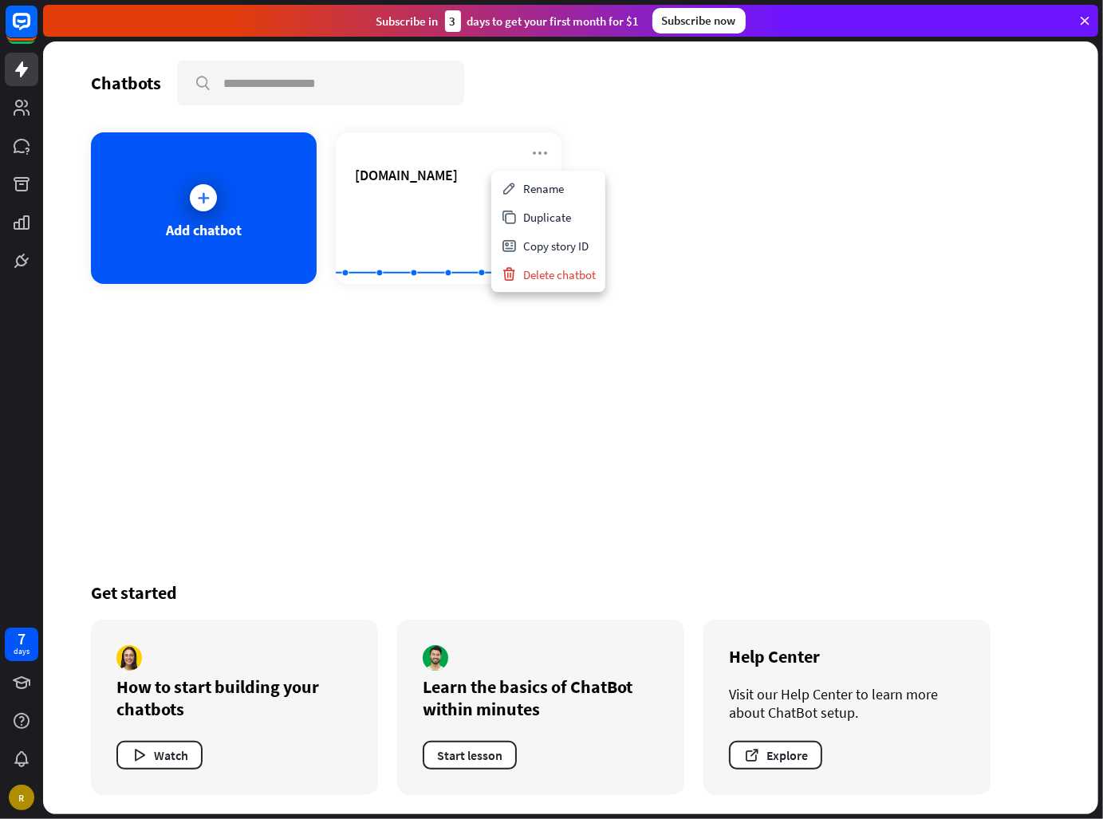
click at [688, 147] on div "Add chatbot [DOMAIN_NAME] Created with Highcharts 10.1.0 0 2 4" at bounding box center [570, 207] width 959 height 151
click at [166, 226] on div "Add chatbot" at bounding box center [204, 230] width 76 height 18
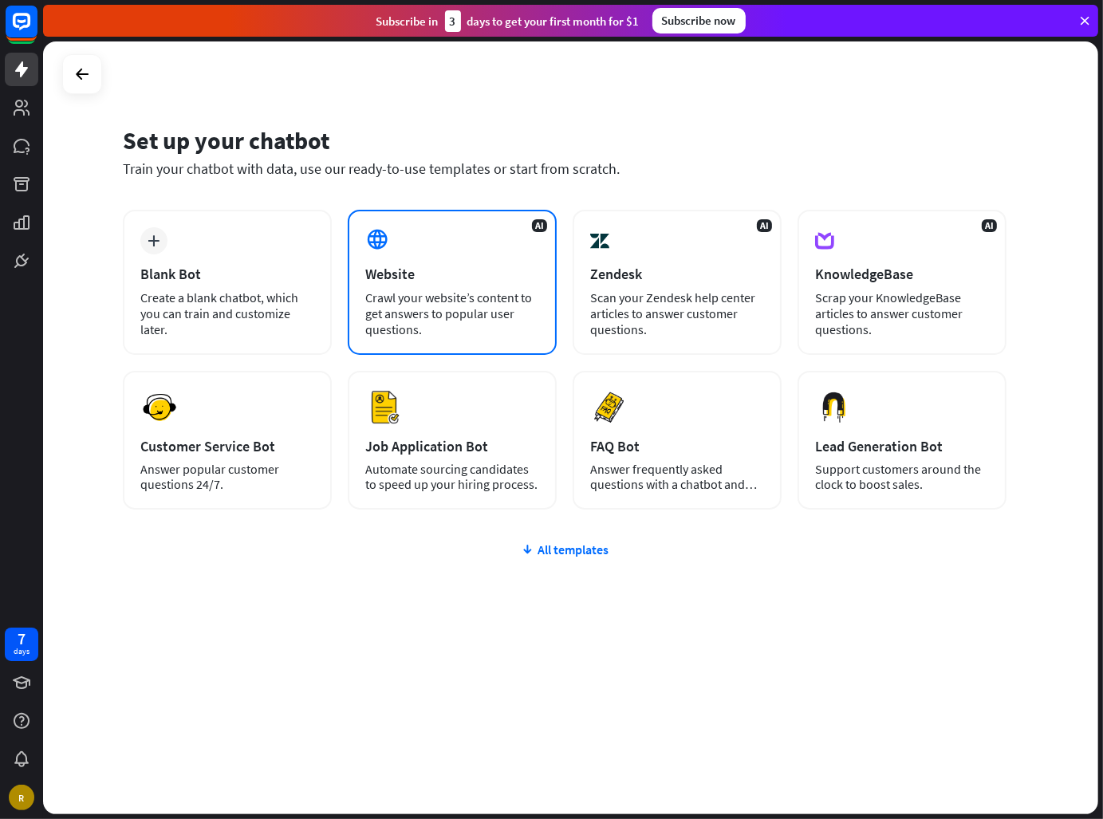
click at [424, 253] on div "AI Website Crawl your website’s content to get answers to popular user question…" at bounding box center [452, 282] width 209 height 145
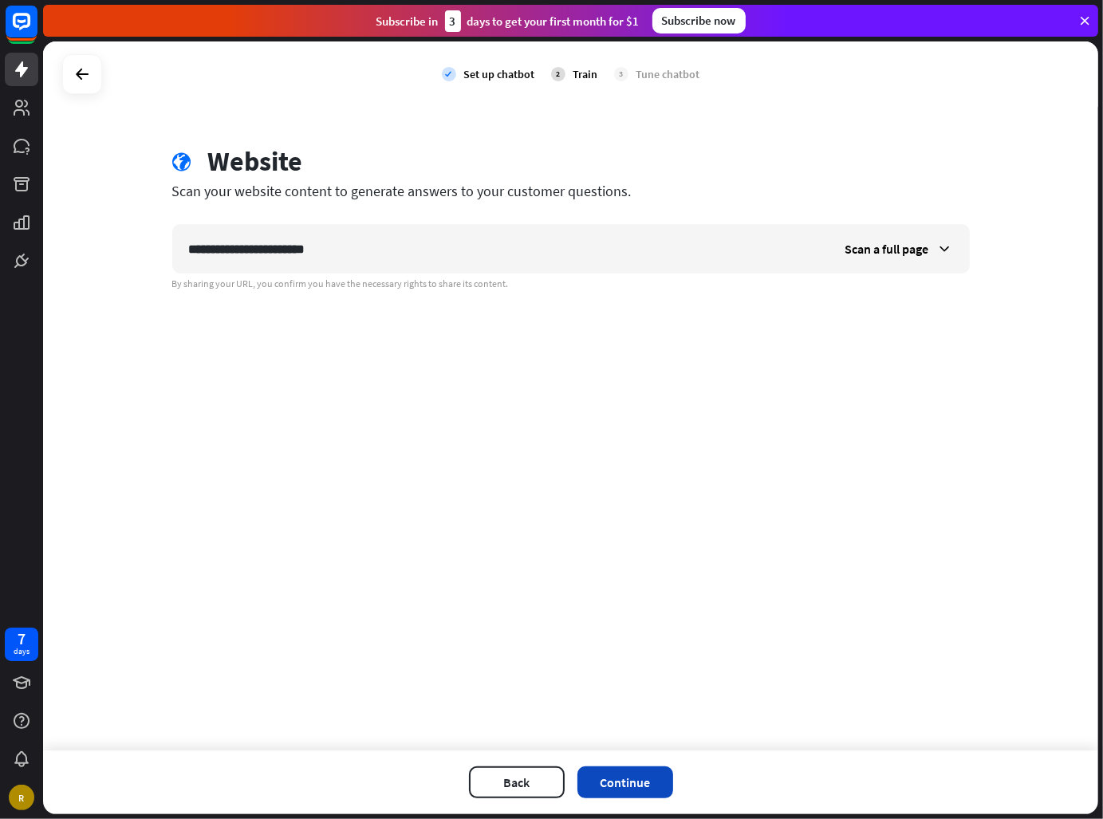
type input "**********"
click at [630, 791] on button "Continue" at bounding box center [625, 782] width 96 height 32
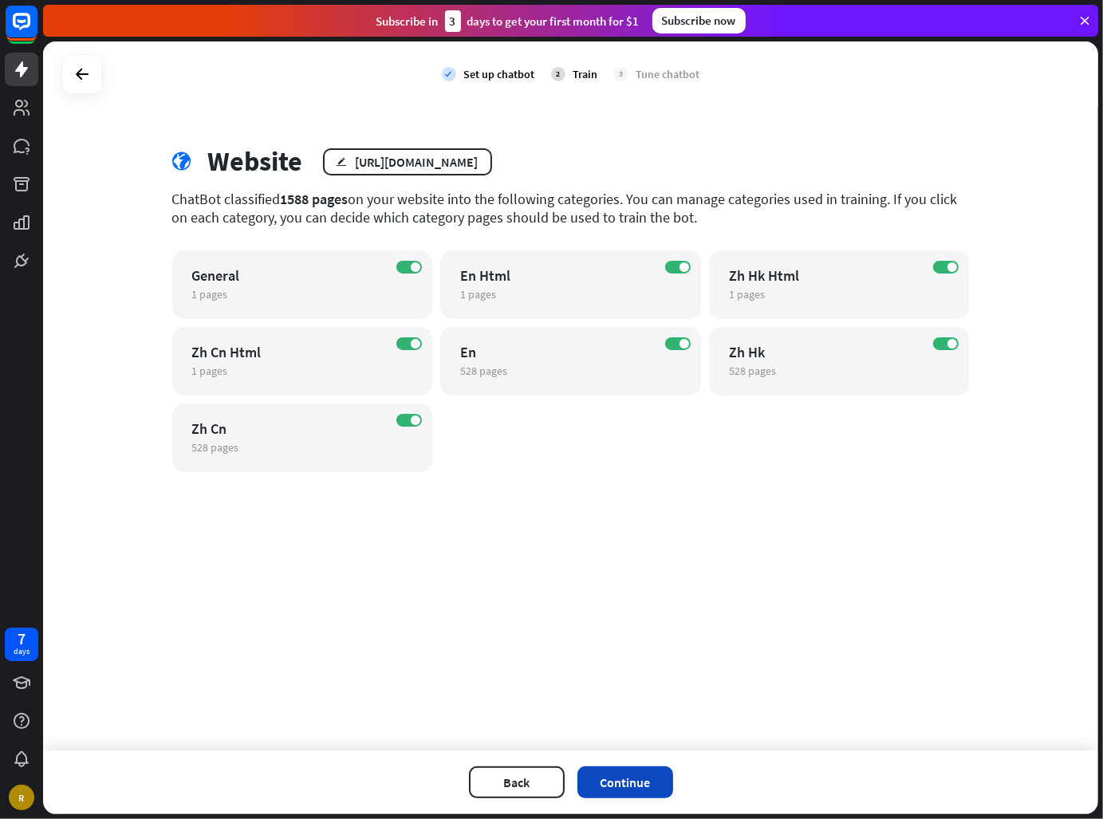
click at [654, 784] on button "Continue" at bounding box center [625, 782] width 96 height 32
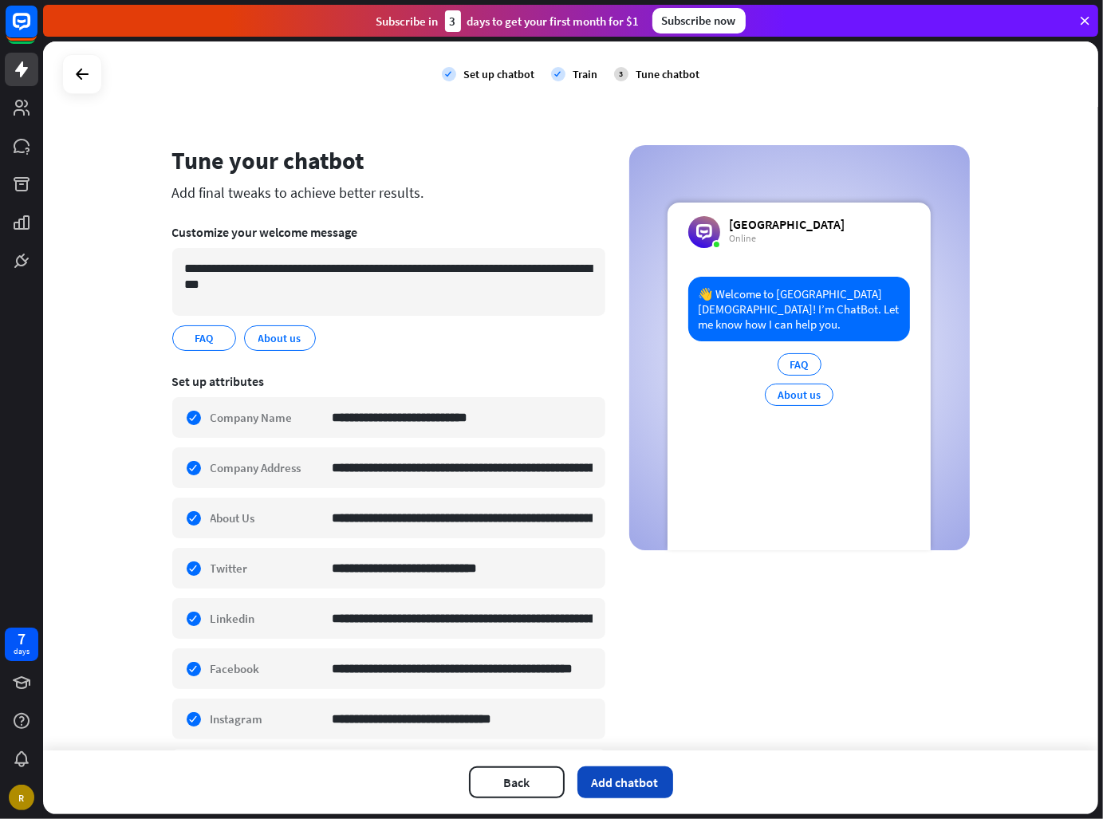
click at [626, 774] on button "Add chatbot" at bounding box center [625, 782] width 96 height 32
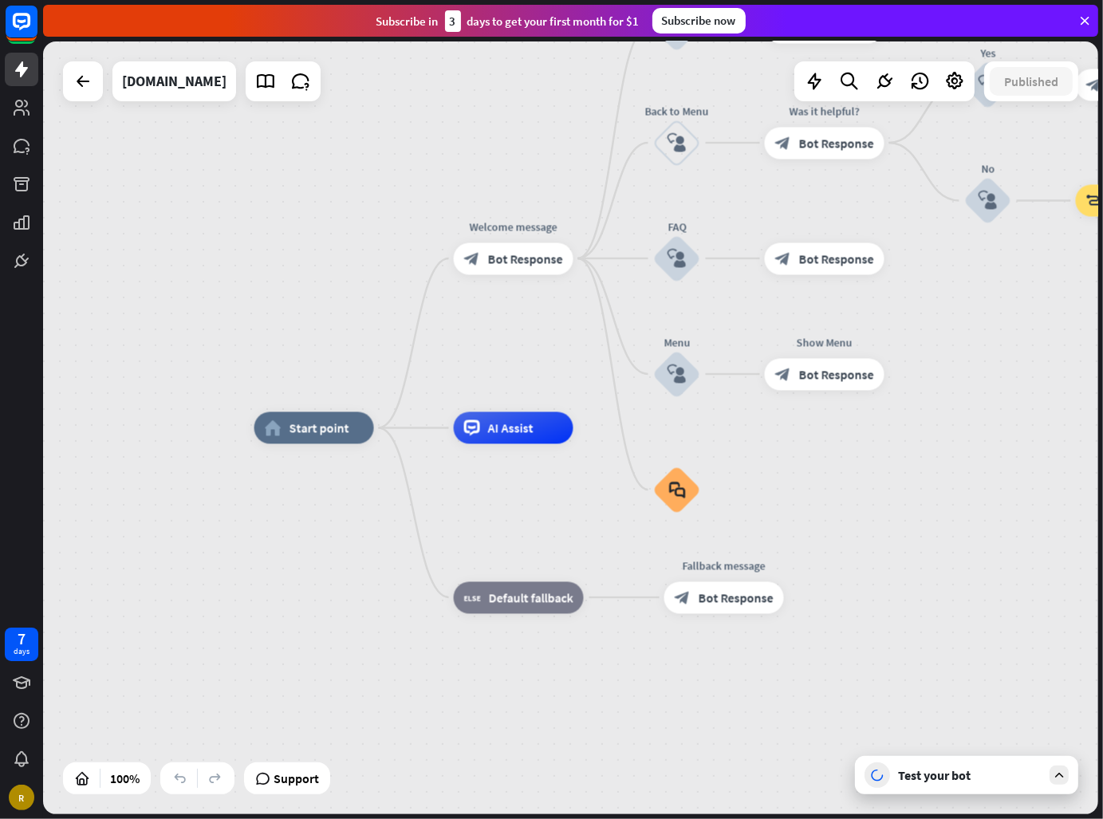
click at [989, 775] on div "Test your bot" at bounding box center [969, 775] width 143 height 16
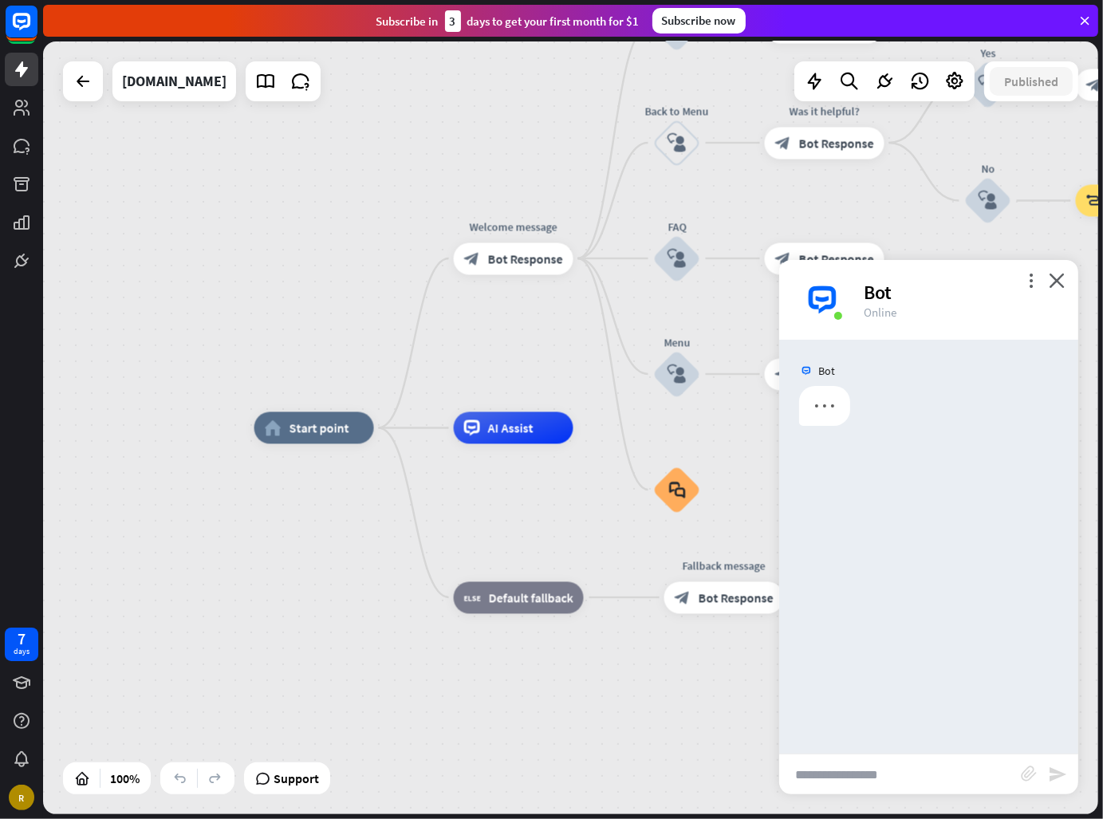
click at [949, 768] on input "text" at bounding box center [900, 774] width 242 height 40
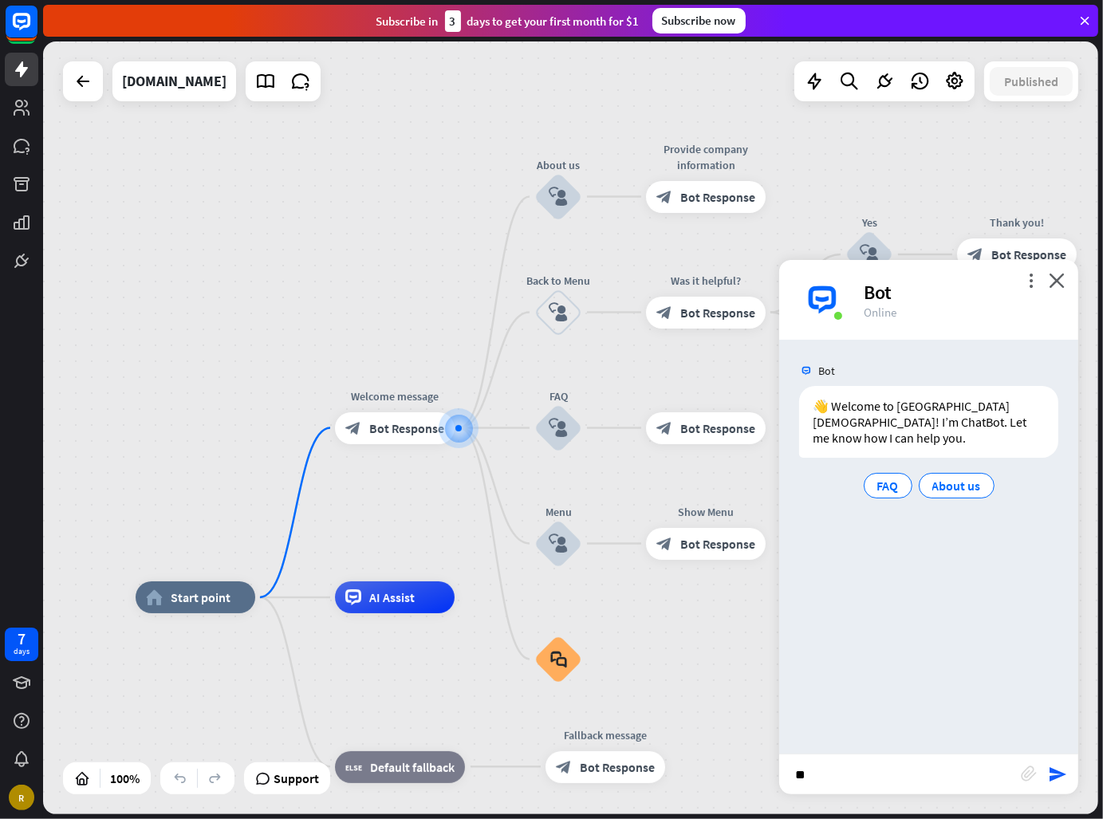
type input "*"
type input "**********"
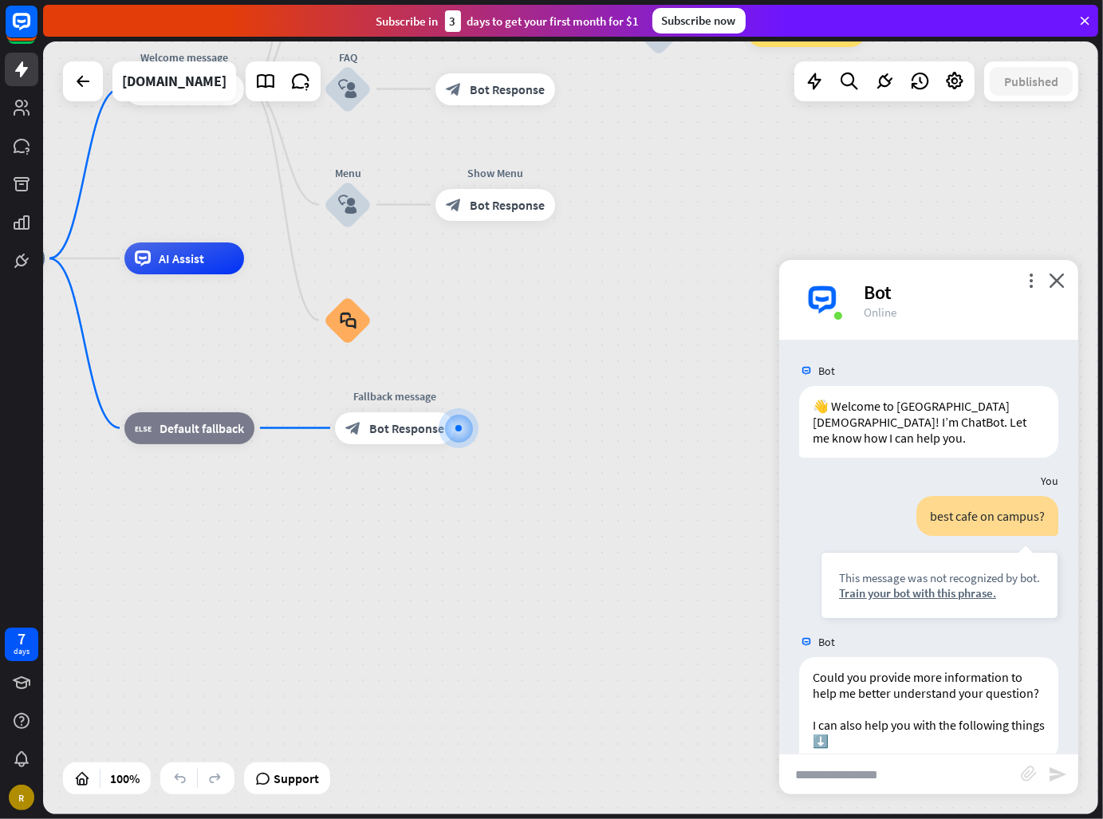
scroll to position [90, 0]
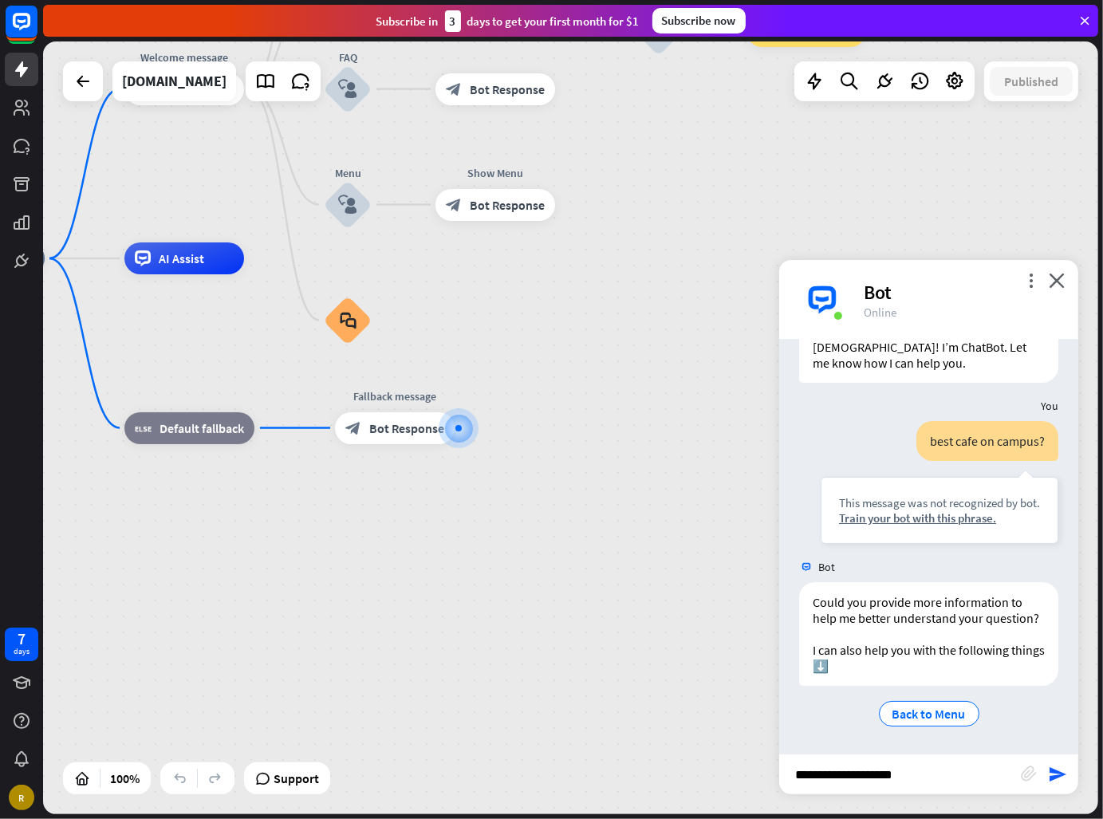
type input "**********"
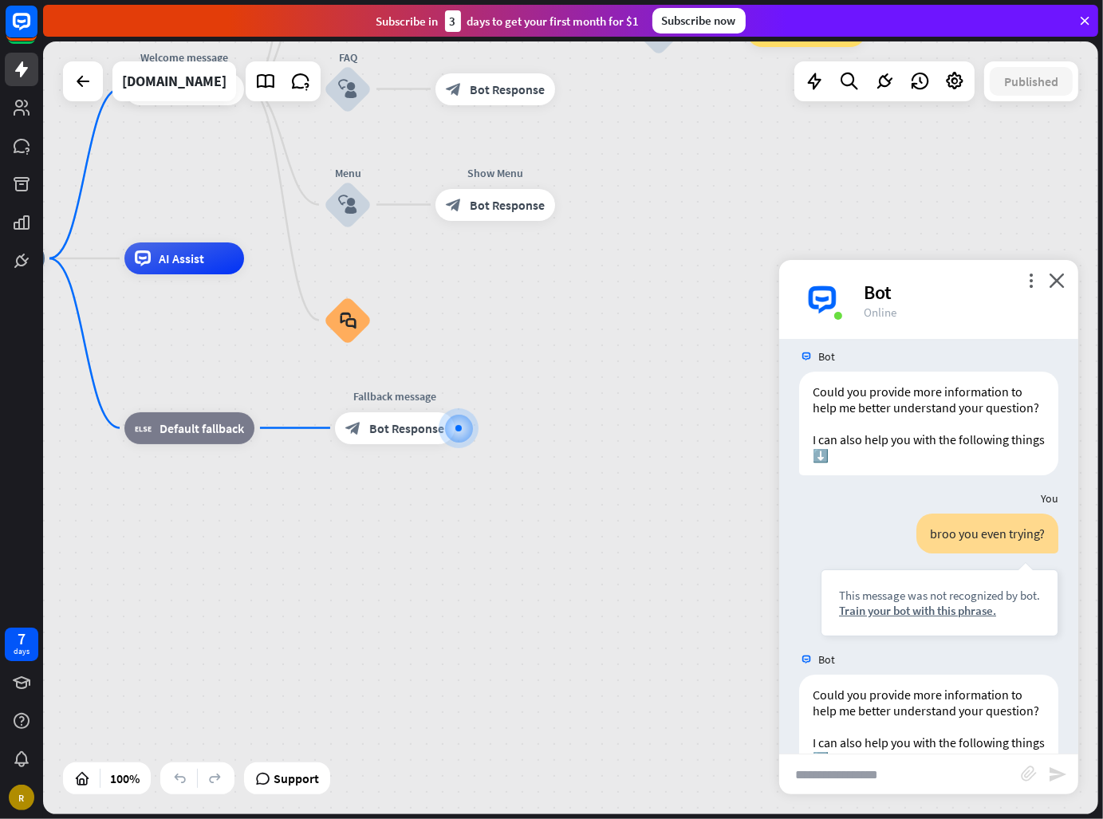
scroll to position [408, 0]
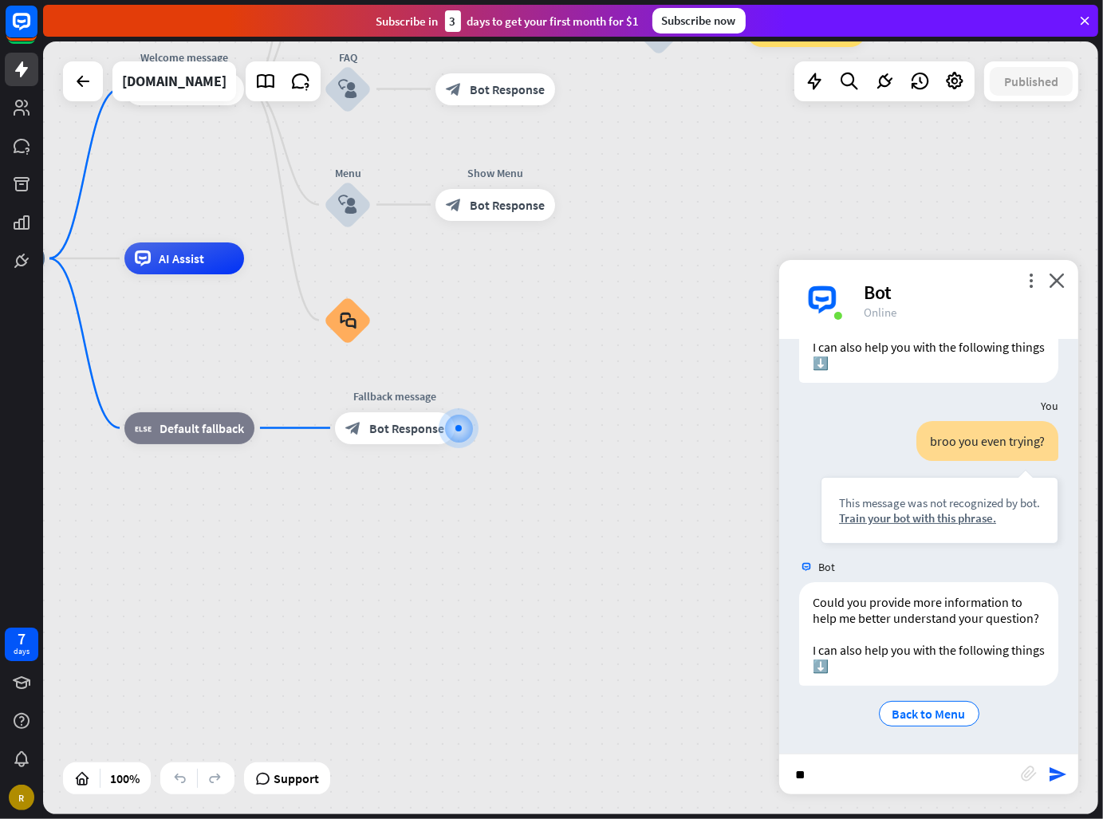
type input "*"
type input "**********"
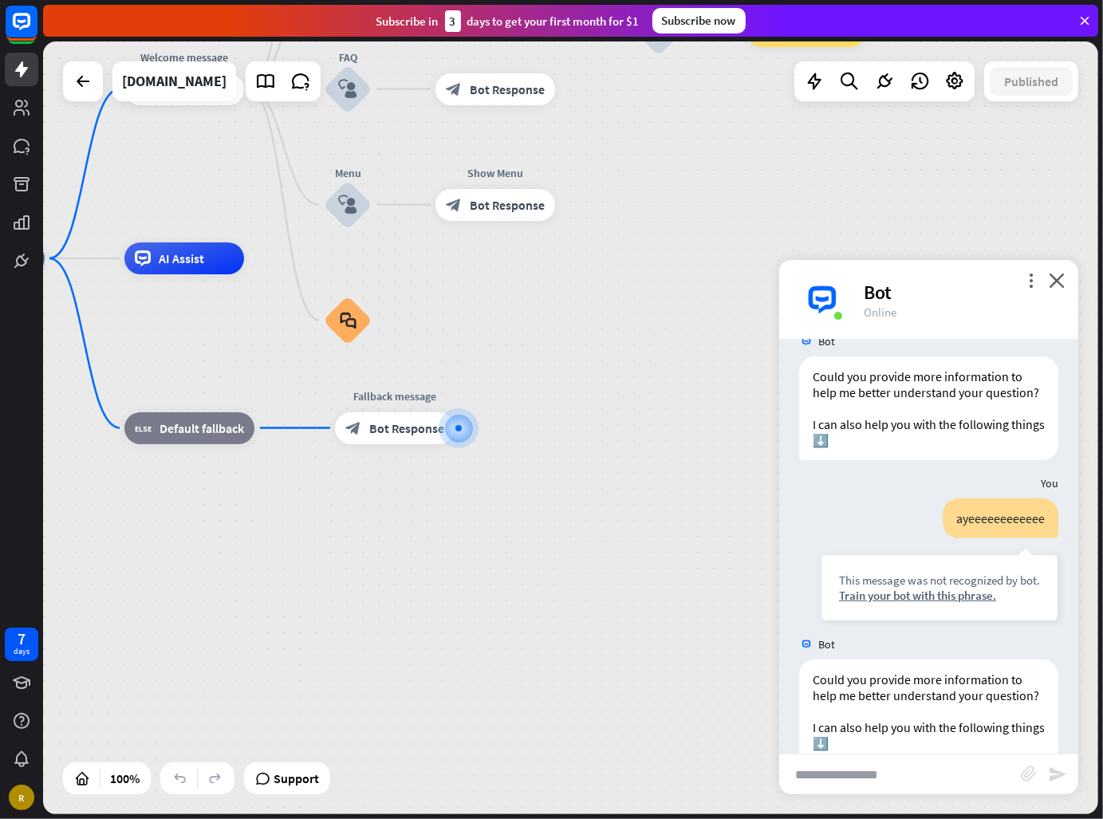
scroll to position [727, 0]
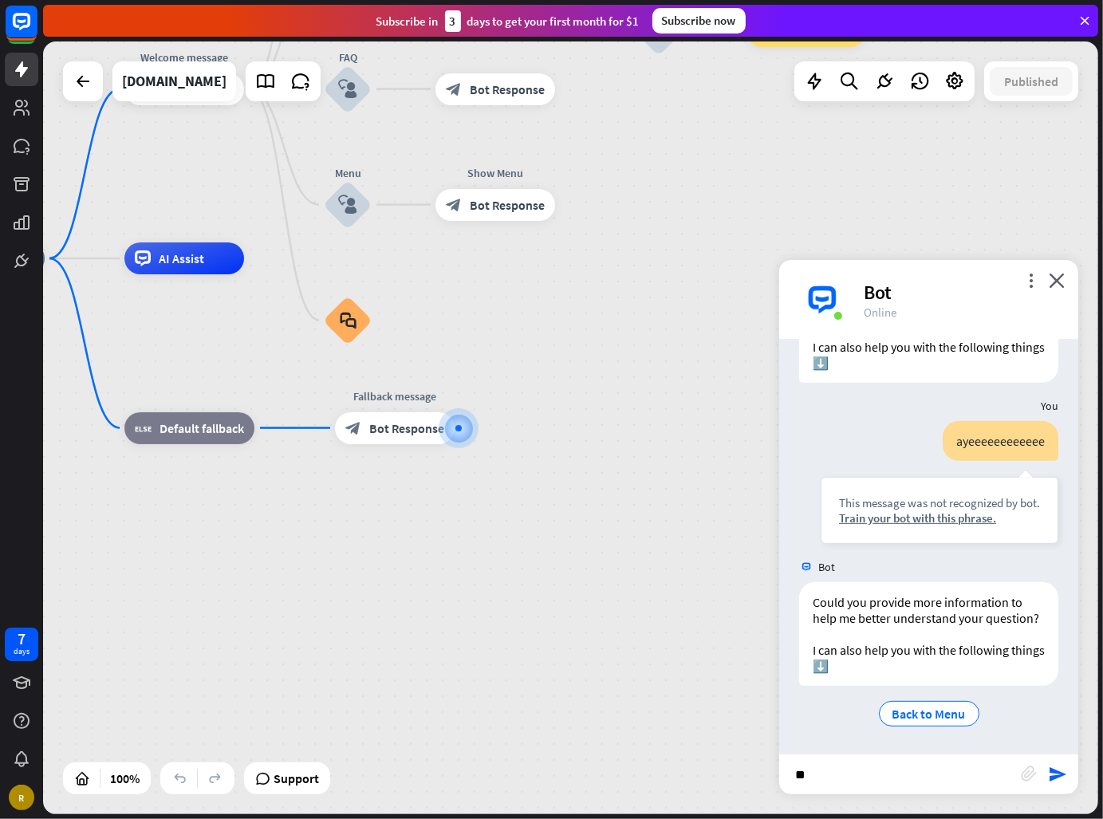
type input "*"
type input "**********"
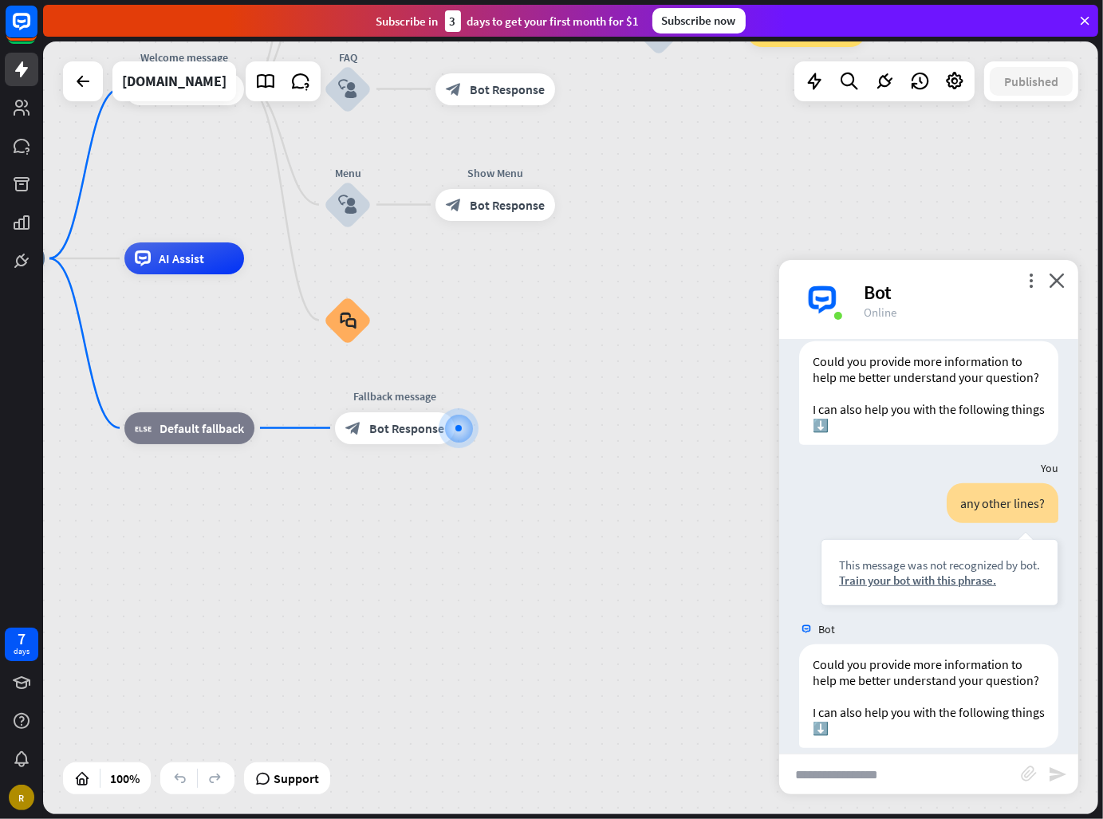
scroll to position [1046, 0]
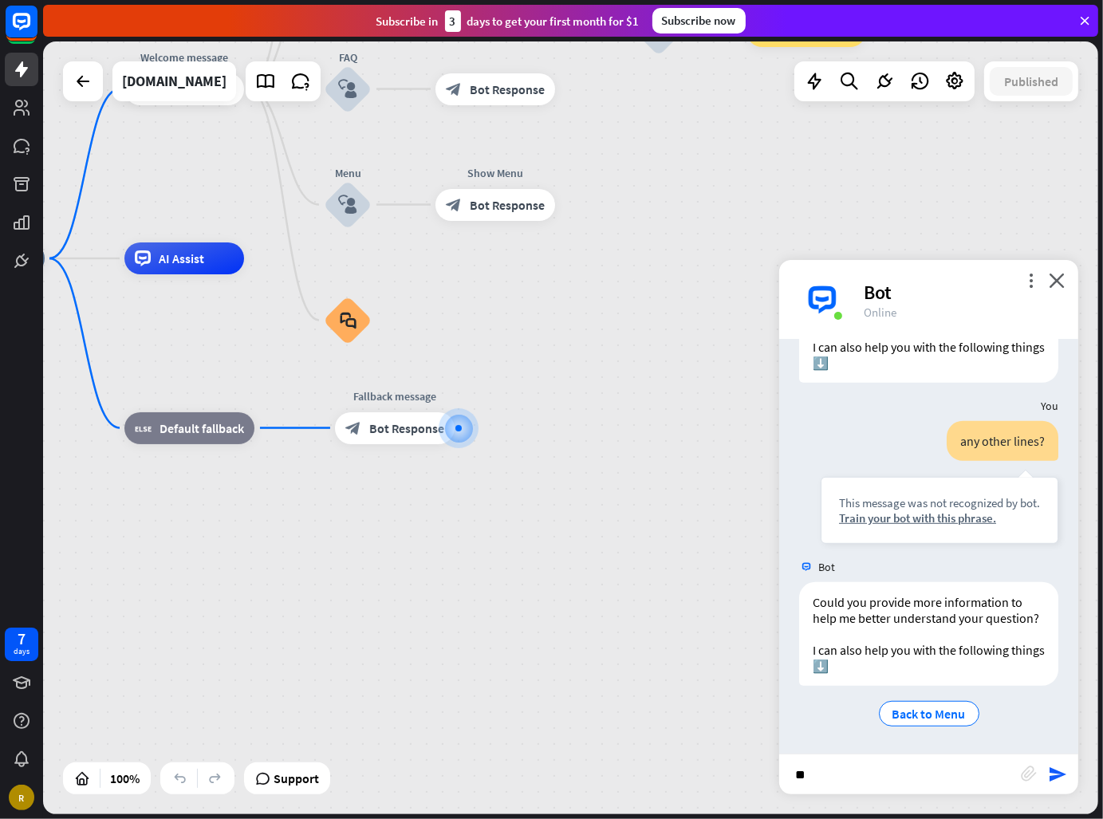
type input "*"
click at [290, 89] on icon at bounding box center [300, 81] width 21 height 21
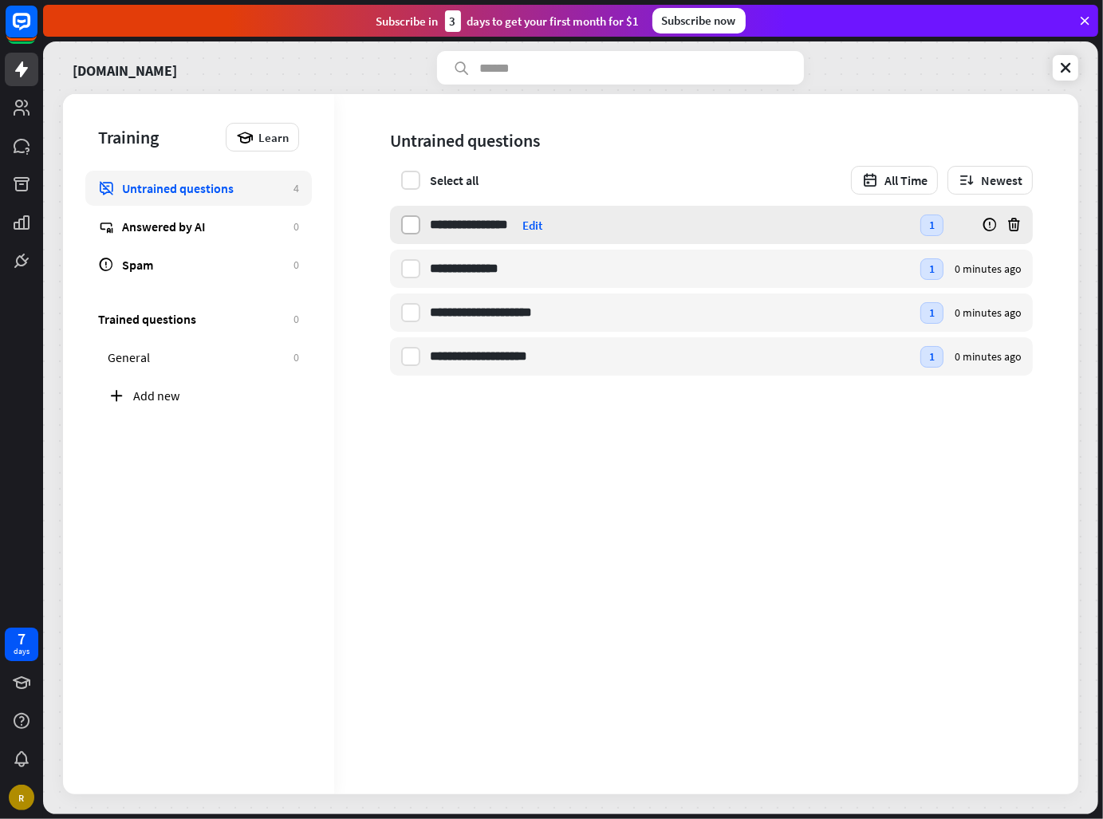
click at [416, 222] on label at bounding box center [410, 224] width 19 height 19
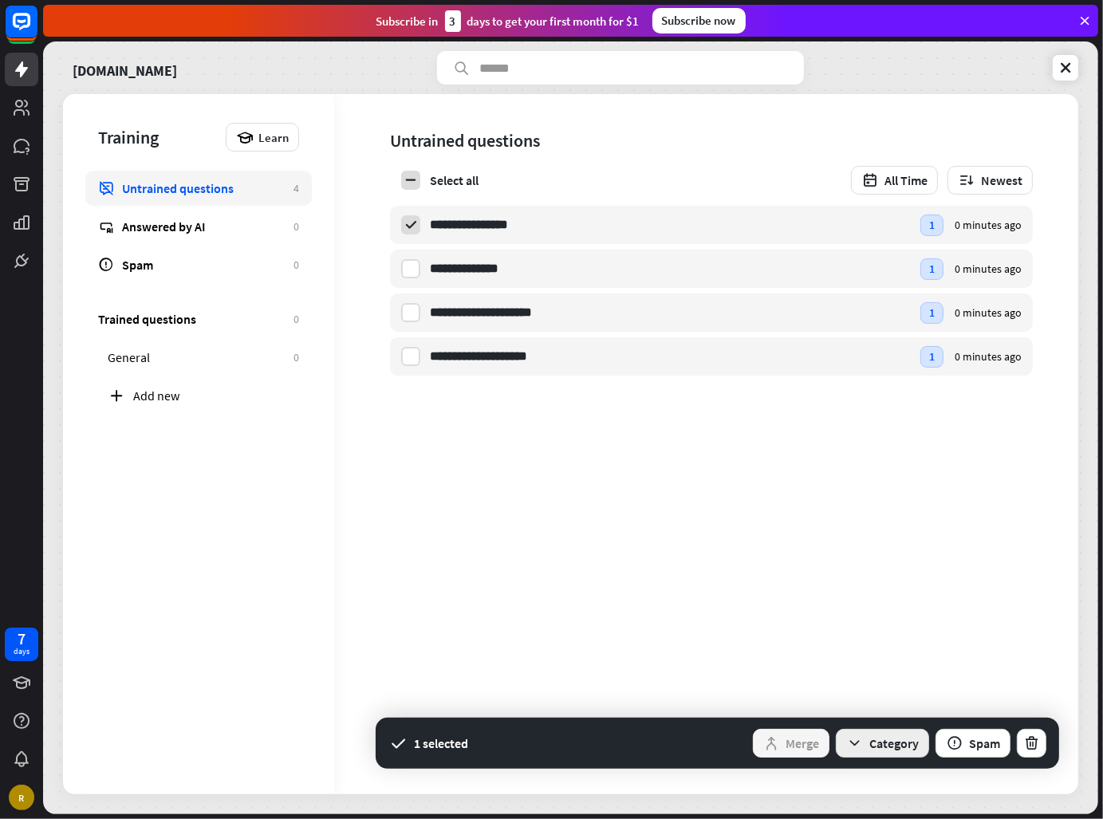
click at [906, 749] on button "Category" at bounding box center [881, 743] width 93 height 29
click at [883, 710] on div "General" at bounding box center [883, 699] width 107 height 31
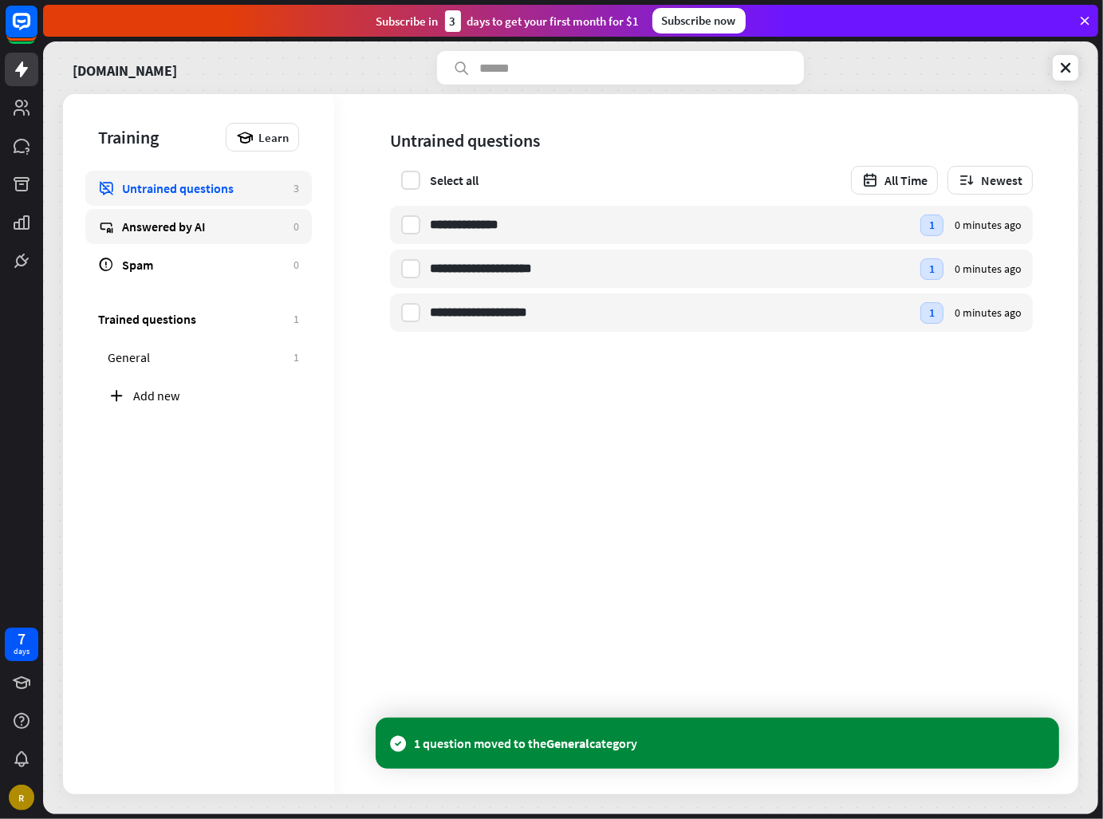
click at [246, 237] on link "Answered by AI 0" at bounding box center [198, 226] width 226 height 35
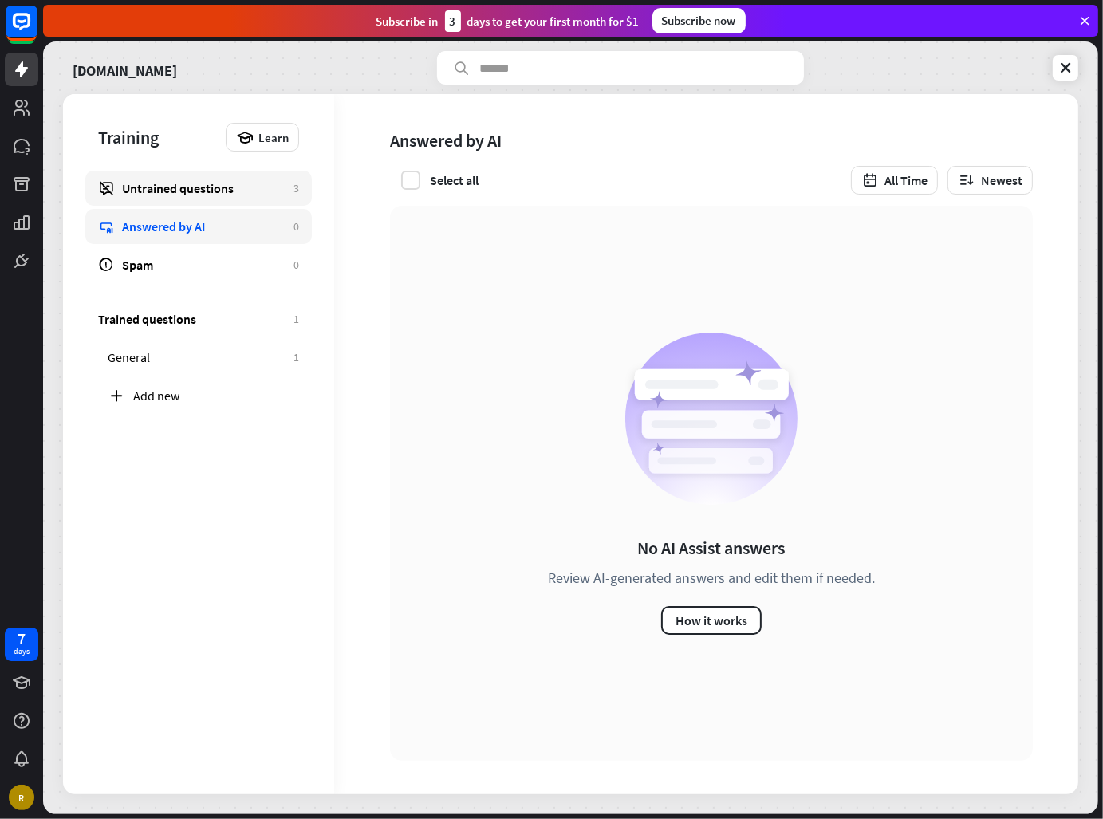
click at [226, 205] on link "Untrained questions 3" at bounding box center [198, 188] width 226 height 35
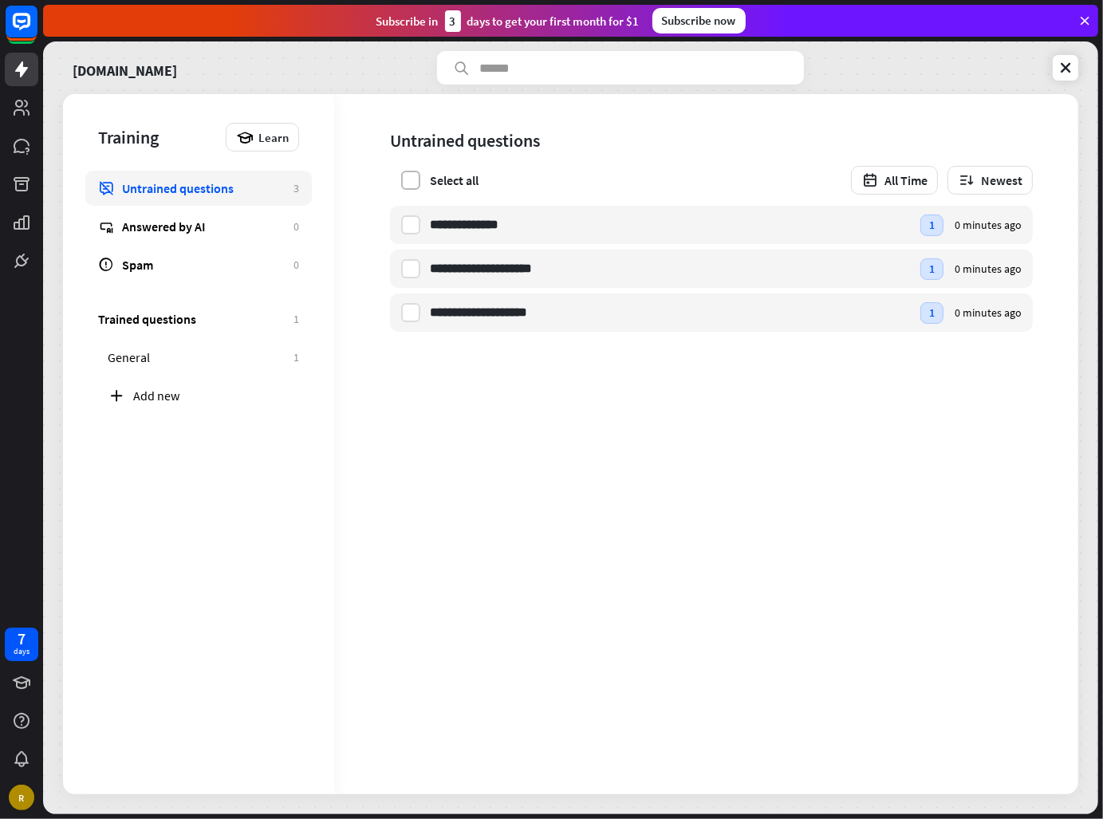
click at [403, 178] on label at bounding box center [410, 180] width 19 height 19
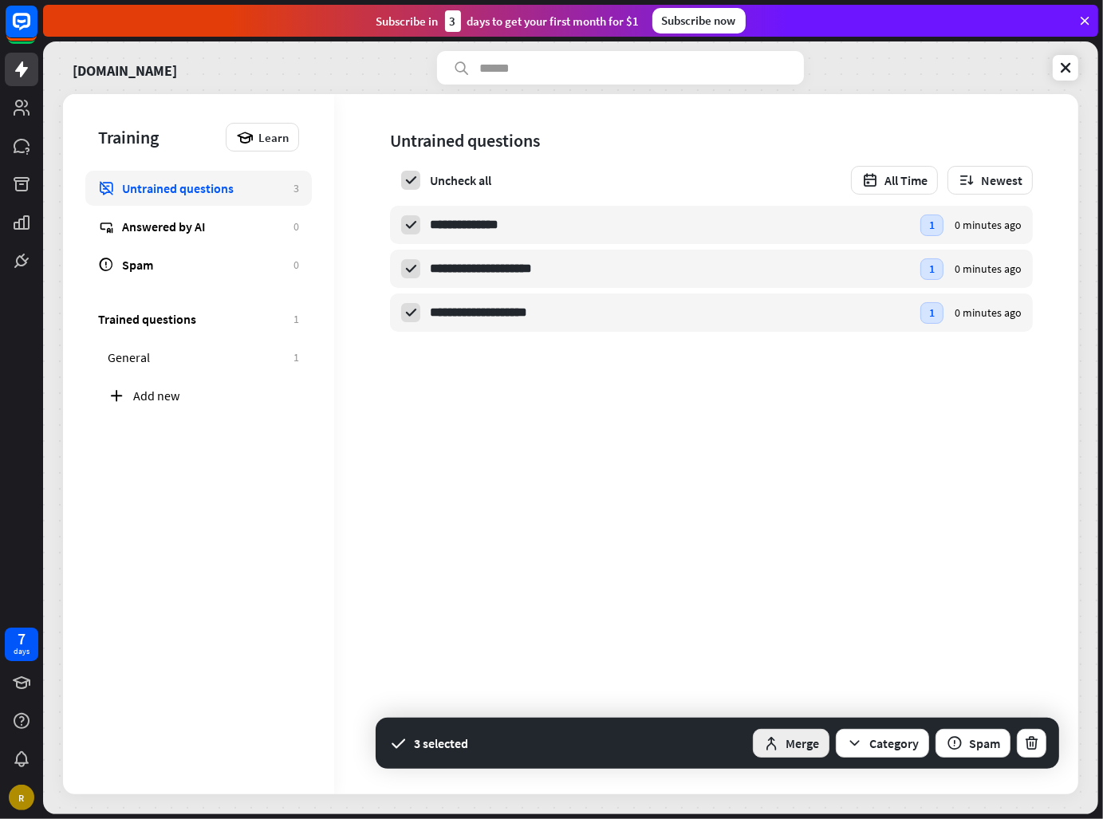
click at [811, 750] on button "Merge" at bounding box center [791, 743] width 77 height 29
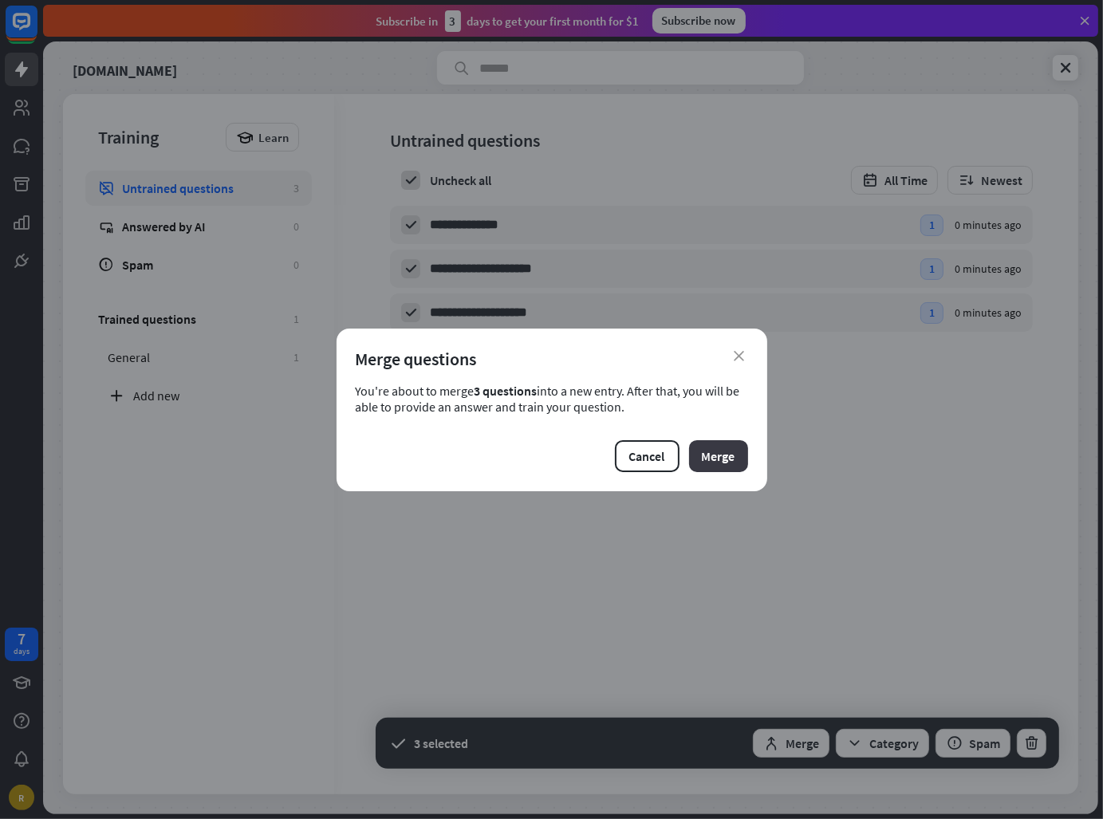
click at [733, 458] on button "Merge" at bounding box center [718, 456] width 59 height 32
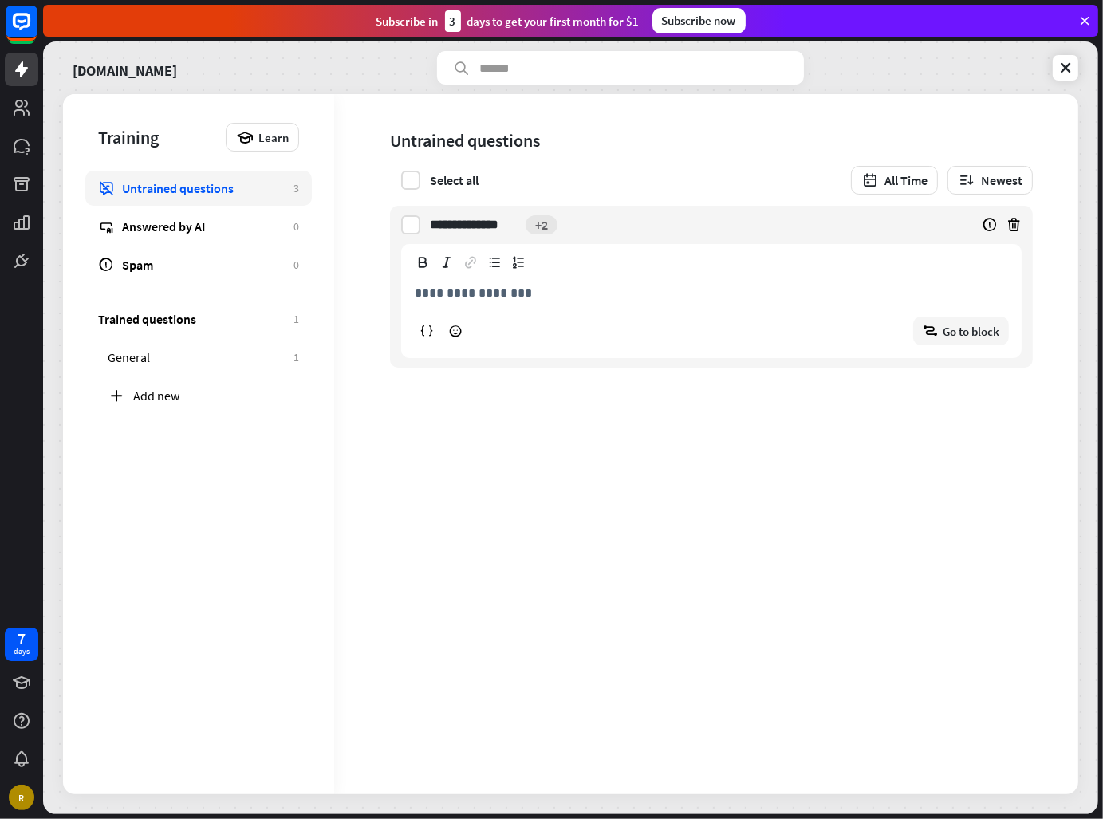
click at [505, 287] on p "**********" at bounding box center [711, 293] width 593 height 20
click at [561, 567] on div "**********" at bounding box center [706, 444] width 744 height 700
click at [1060, 66] on icon at bounding box center [1065, 68] width 16 height 16
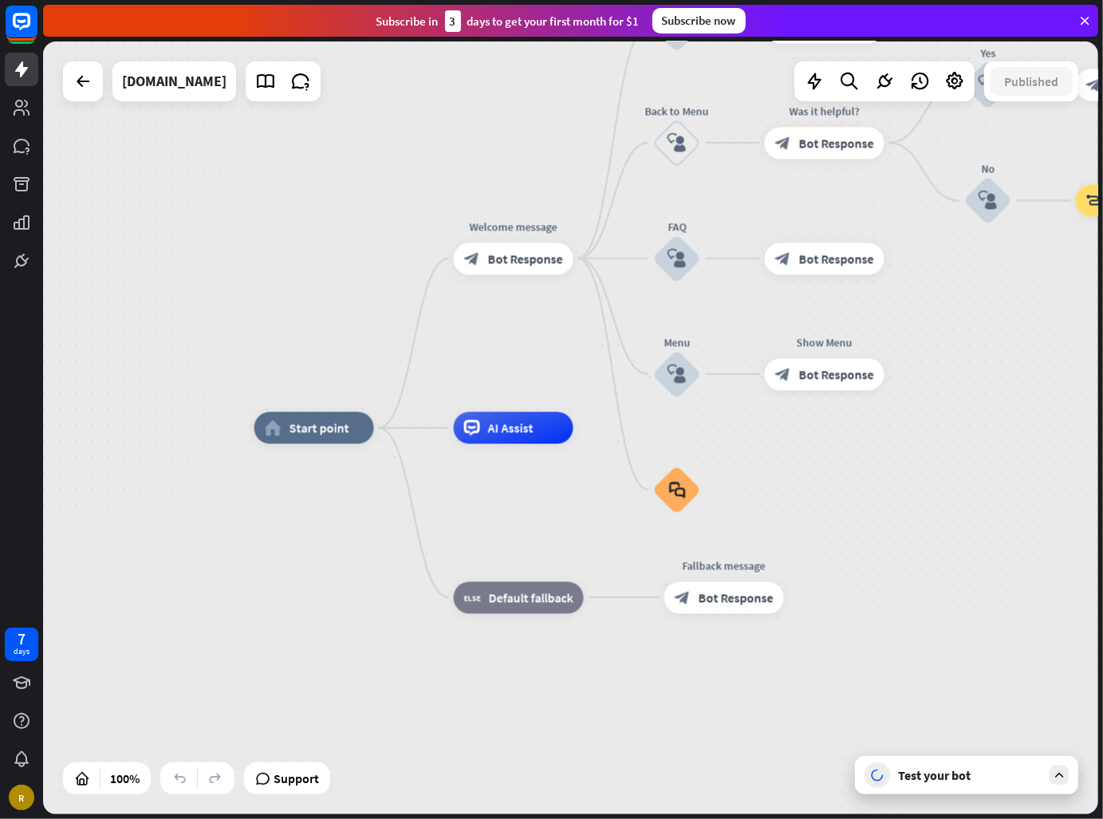
click at [1056, 771] on icon at bounding box center [1059, 775] width 14 height 14
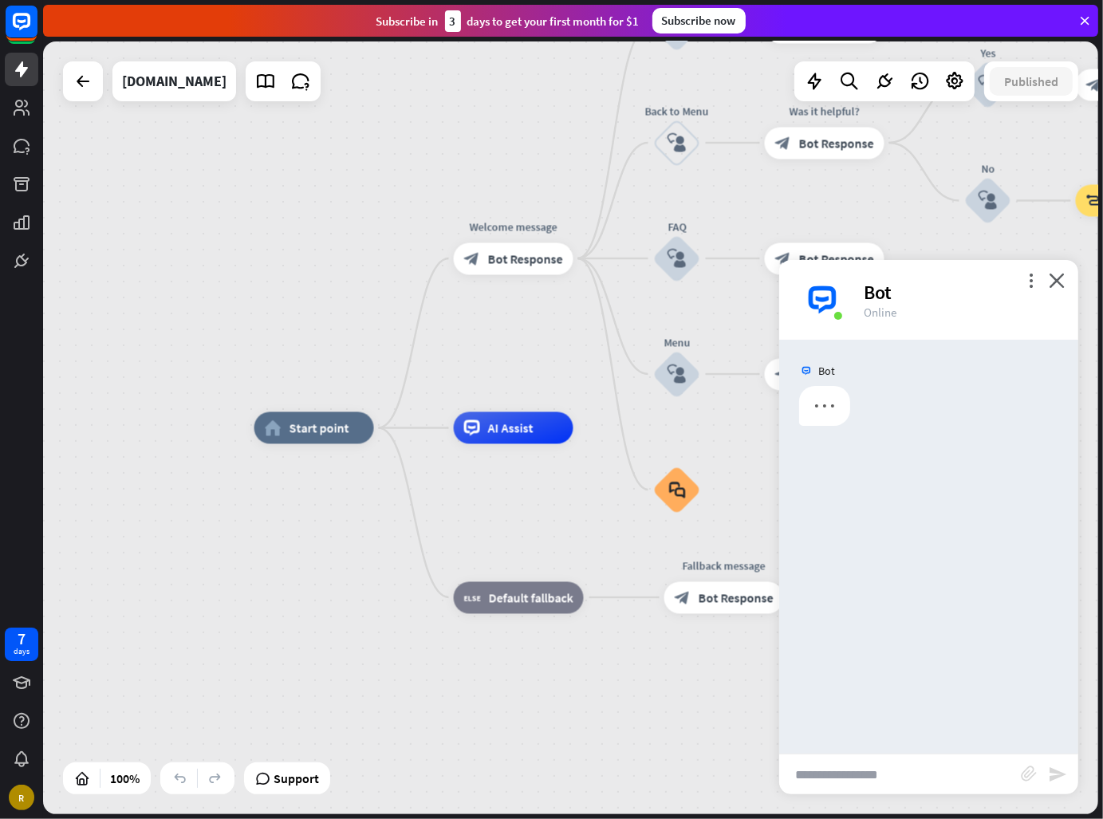
click at [969, 783] on input "text" at bounding box center [900, 774] width 242 height 40
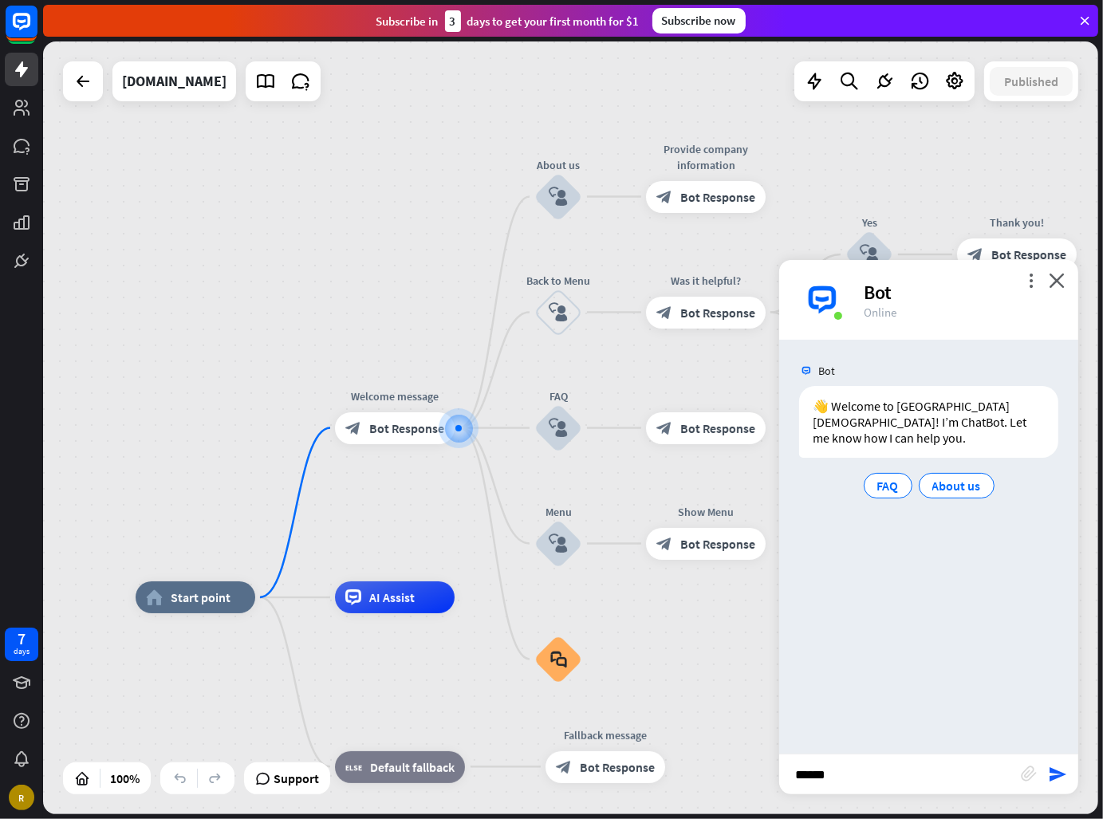
type input "*******"
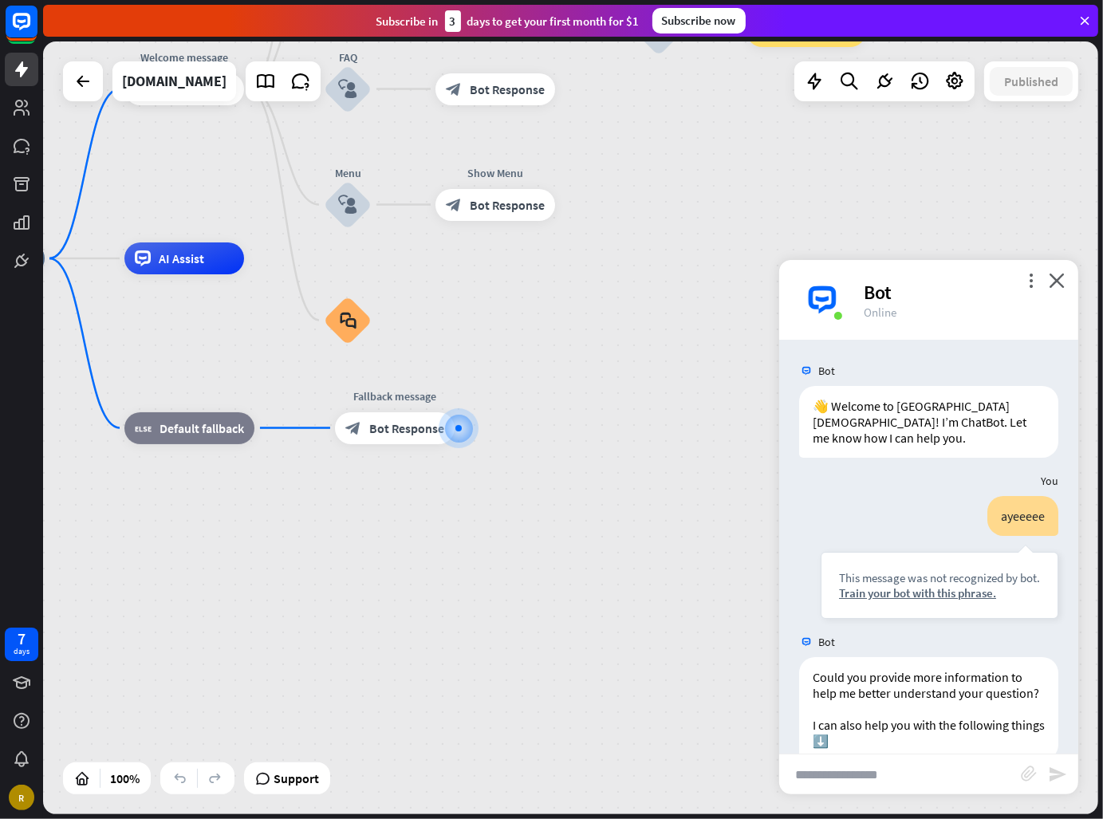
scroll to position [90, 0]
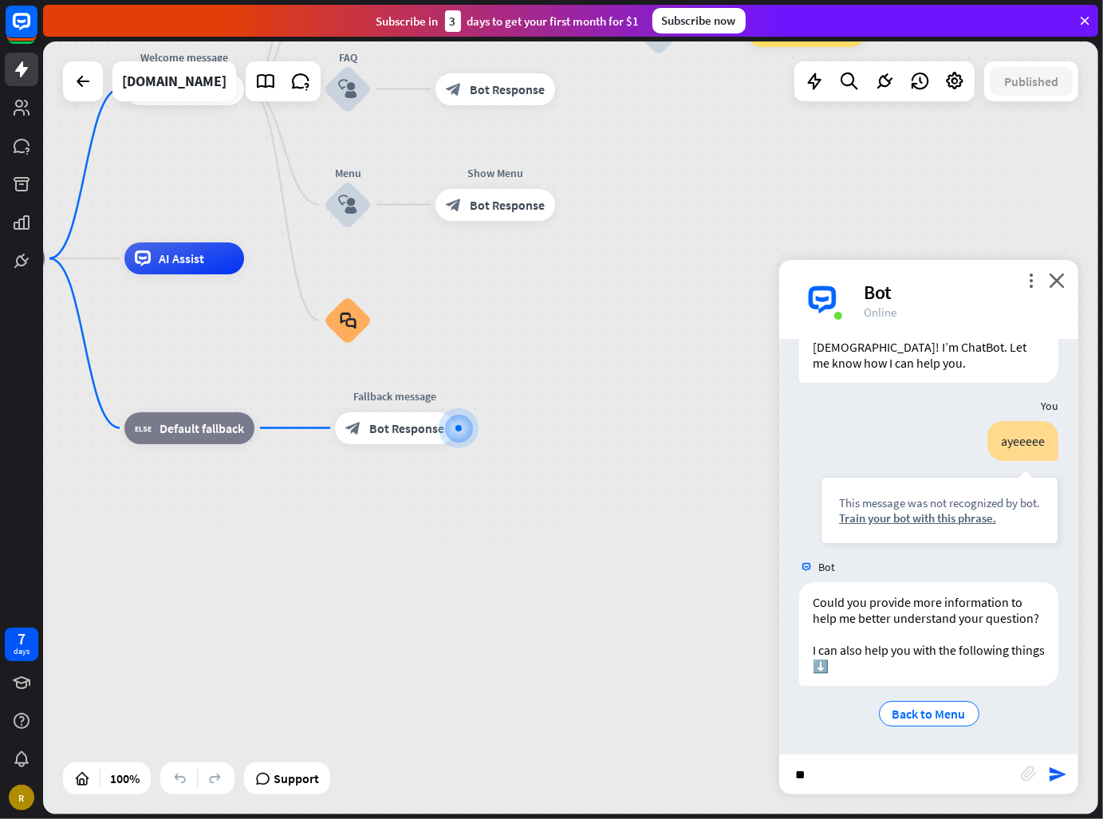
type input "***"
click at [1067, 286] on div "more_vert close Bot Online" at bounding box center [928, 300] width 299 height 80
click at [1063, 283] on icon "close" at bounding box center [1056, 280] width 16 height 15
